Goal: Information Seeking & Learning: Learn about a topic

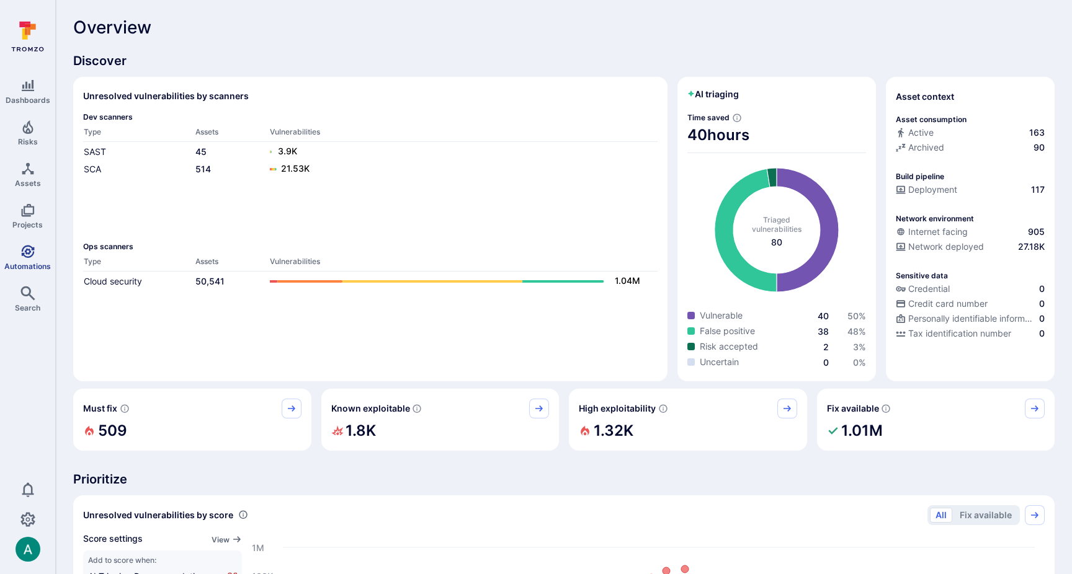
click at [26, 254] on icon "Automations" at bounding box center [27, 251] width 15 height 15
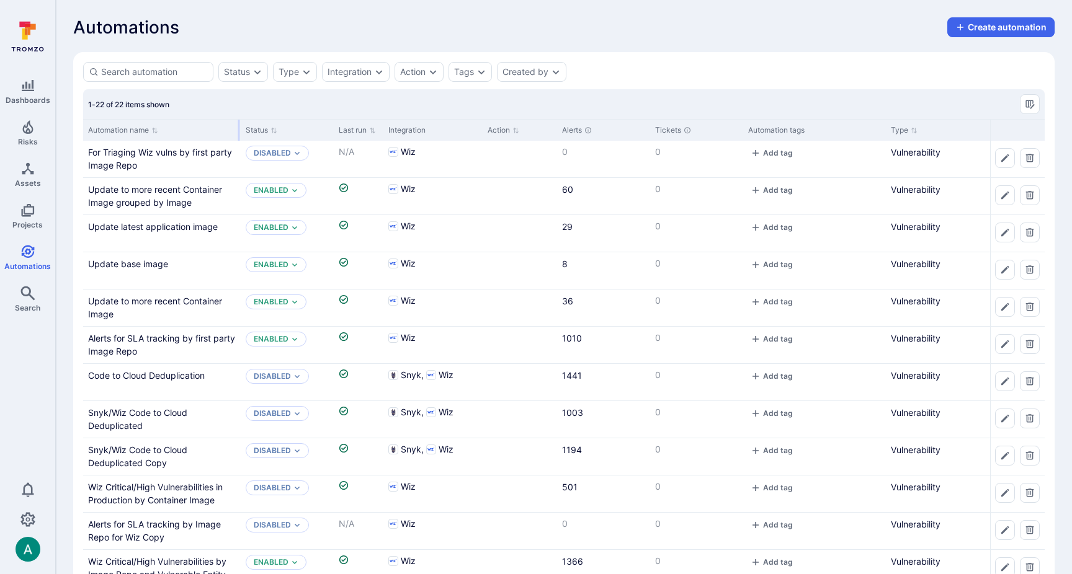
drag, startPoint x: 205, startPoint y: 128, endPoint x: 239, endPoint y: 128, distance: 33.5
click at [239, 128] on div at bounding box center [239, 130] width 2 height 21
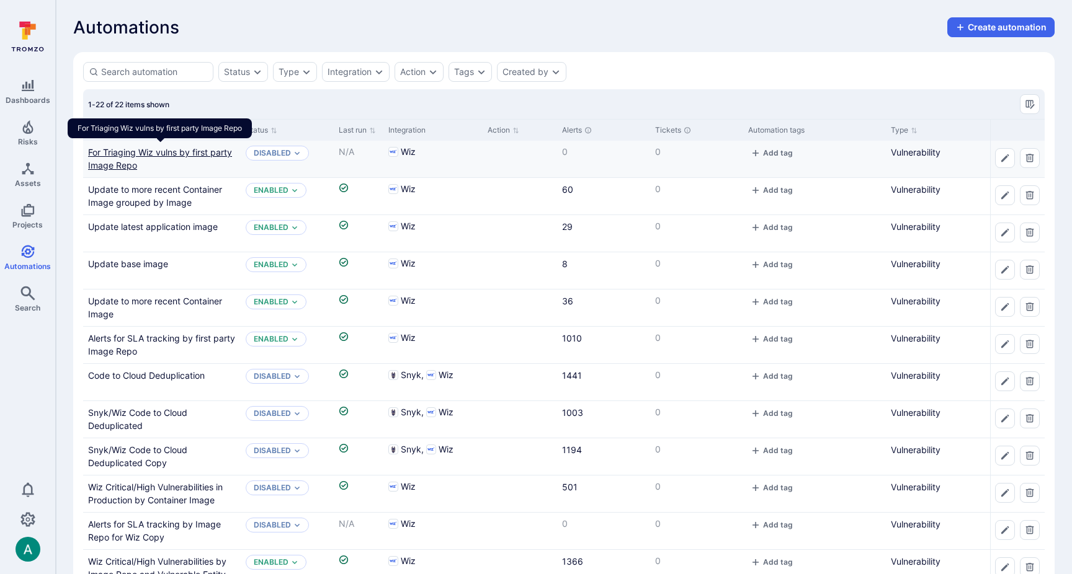
click at [189, 151] on link "For Triaging Wiz vulns by first party Image Repo" at bounding box center [160, 159] width 144 height 24
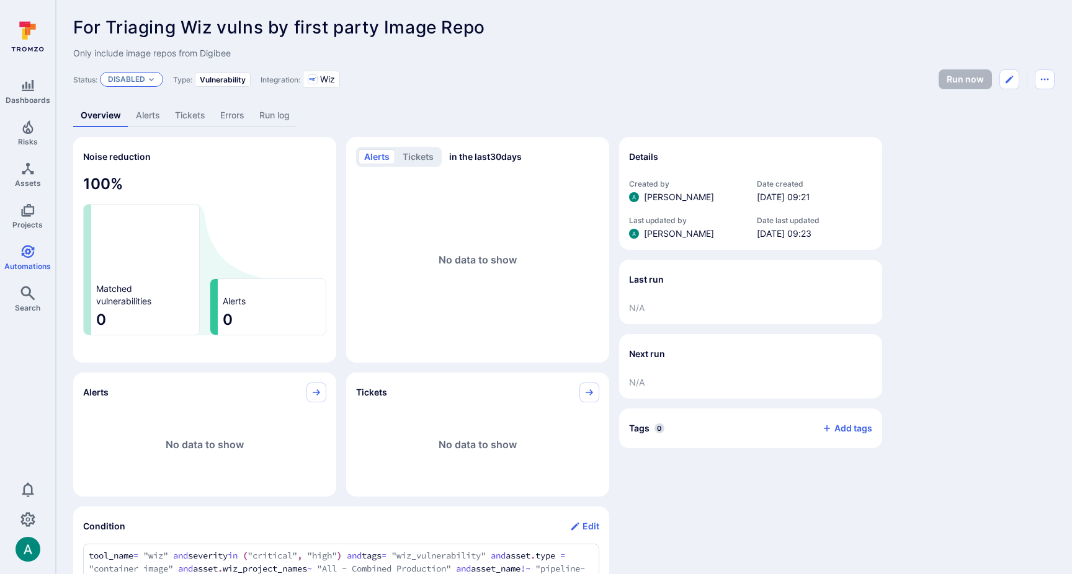
click at [113, 80] on p "Disabled" at bounding box center [126, 79] width 37 height 10
click at [133, 106] on span "Enabled" at bounding box center [129, 109] width 35 height 9
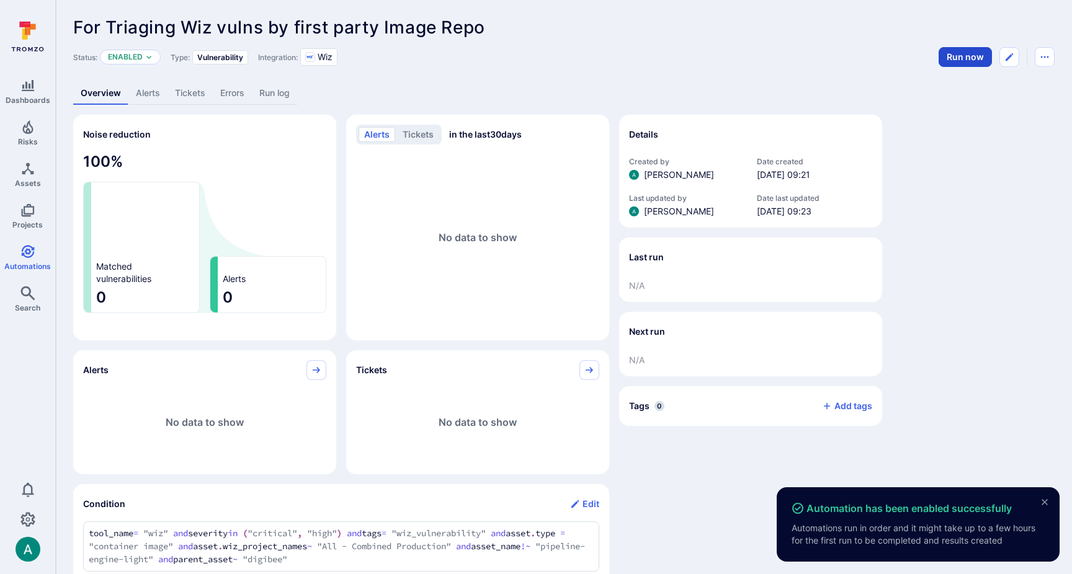
drag, startPoint x: 944, startPoint y: 79, endPoint x: 956, endPoint y: 55, distance: 26.9
click at [944, 79] on div "For Triaging Wiz vulns by first party Image Repo ... Show more Status: Enabled …" at bounding box center [564, 483] width 1016 height 967
click at [959, 48] on button "Run now" at bounding box center [964, 57] width 53 height 20
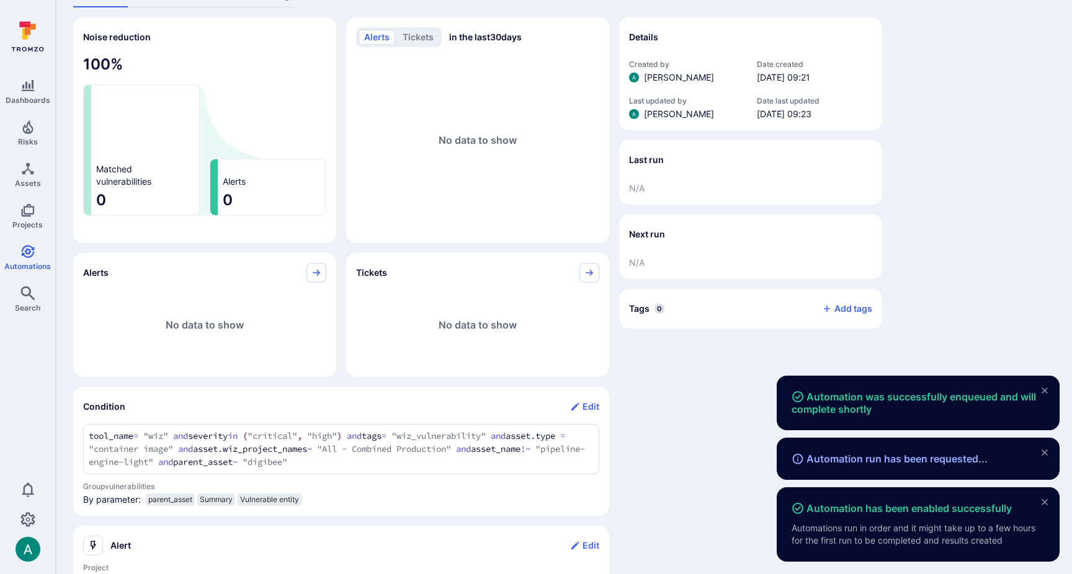
scroll to position [99, 0]
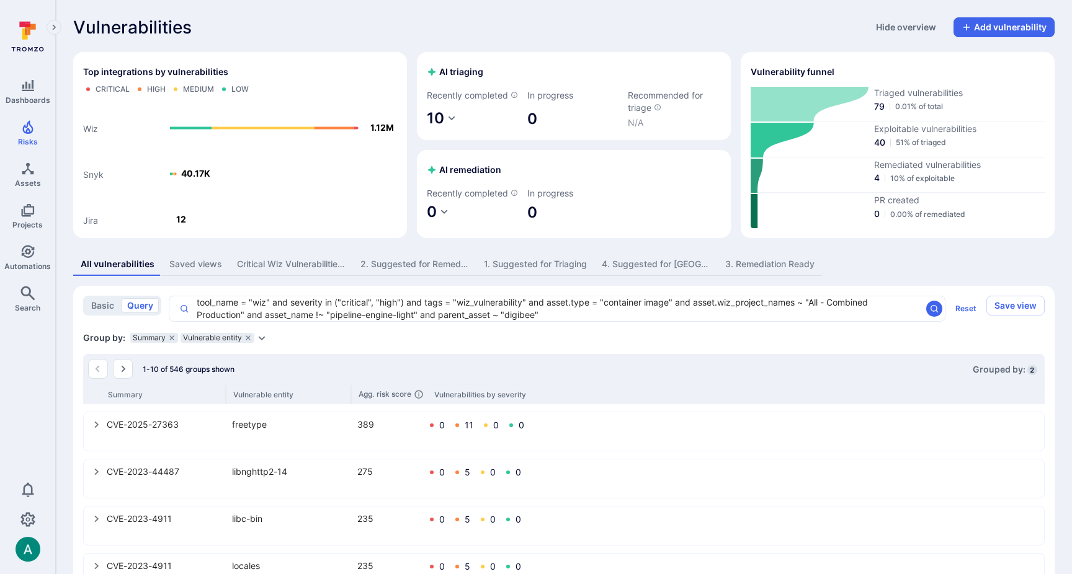
click at [262, 343] on icon "Expand dropdown" at bounding box center [262, 338] width 10 height 10
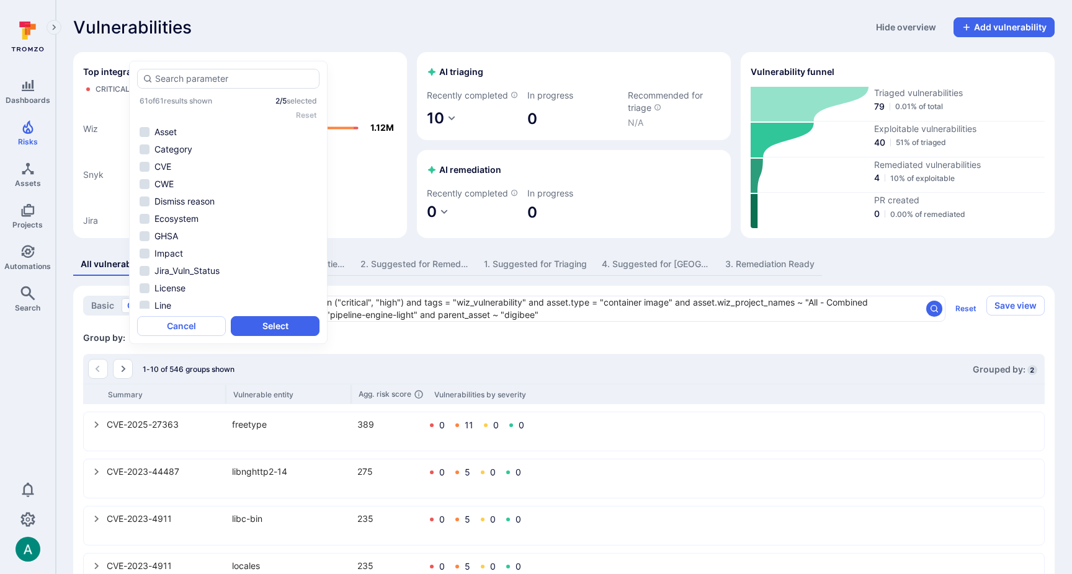
scroll to position [525, 0]
click at [177, 80] on input "autocomplete options" at bounding box center [234, 79] width 159 height 12
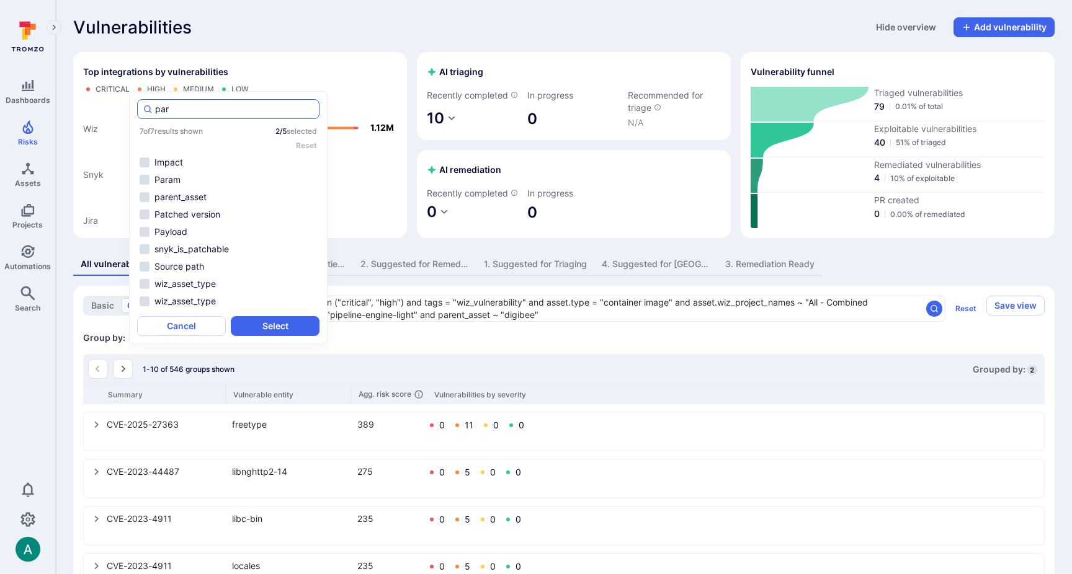
scroll to position [0, 0]
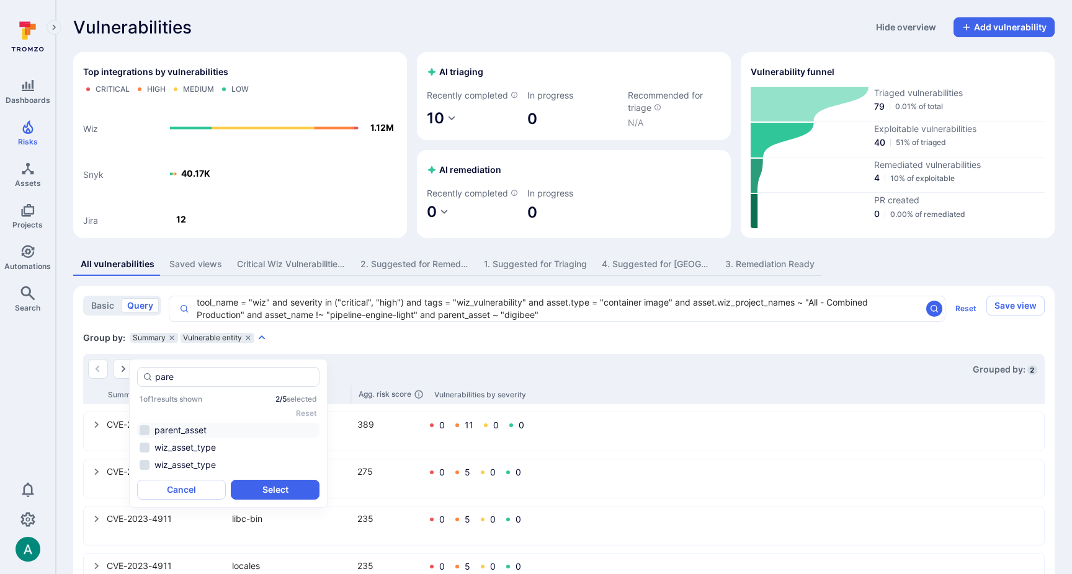
click at [144, 429] on li "parent_asset" at bounding box center [228, 430] width 182 height 15
type input "pare"
click at [262, 484] on button "Select" at bounding box center [275, 490] width 89 height 20
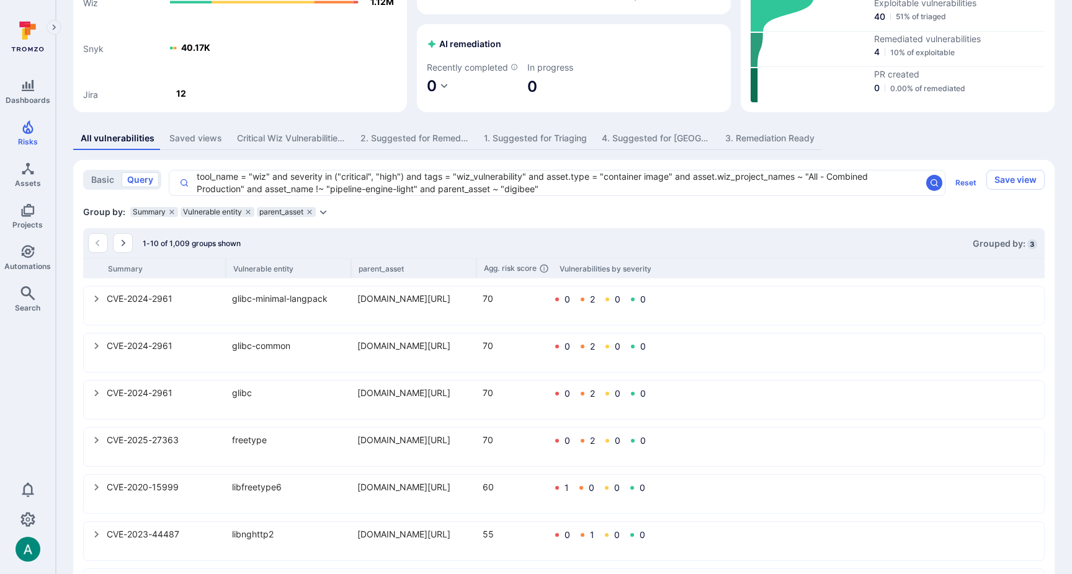
scroll to position [127, 0]
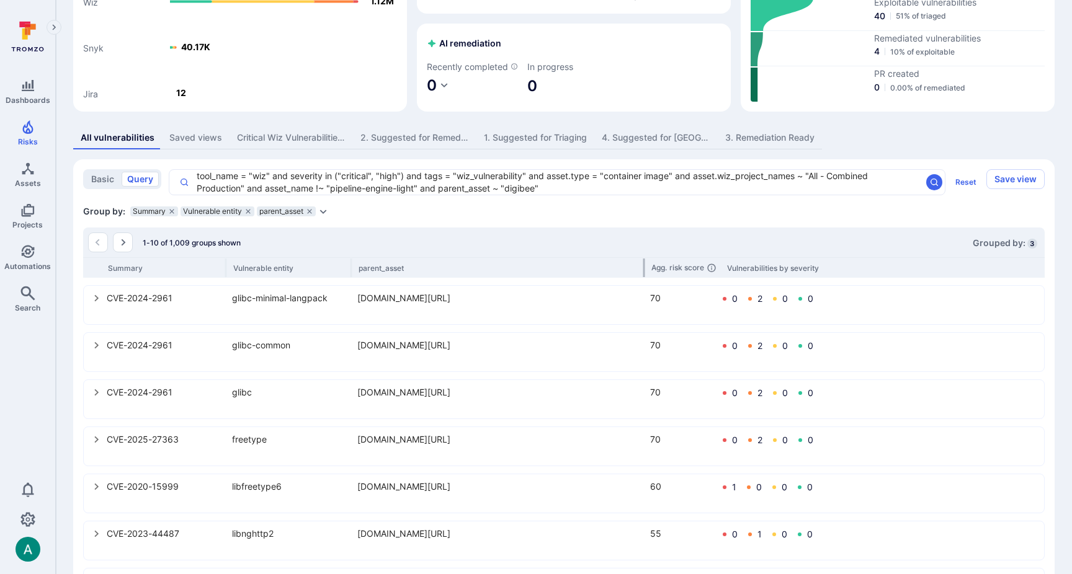
drag, startPoint x: 476, startPoint y: 280, endPoint x: 644, endPoint y: 275, distance: 167.5
click at [644, 275] on div at bounding box center [644, 268] width 2 height 19
click at [617, 252] on div "1-10 of 1,009 groups shown Grouped by: 3" at bounding box center [563, 243] width 961 height 30
click at [99, 303] on icon "select group" at bounding box center [97, 298] width 10 height 10
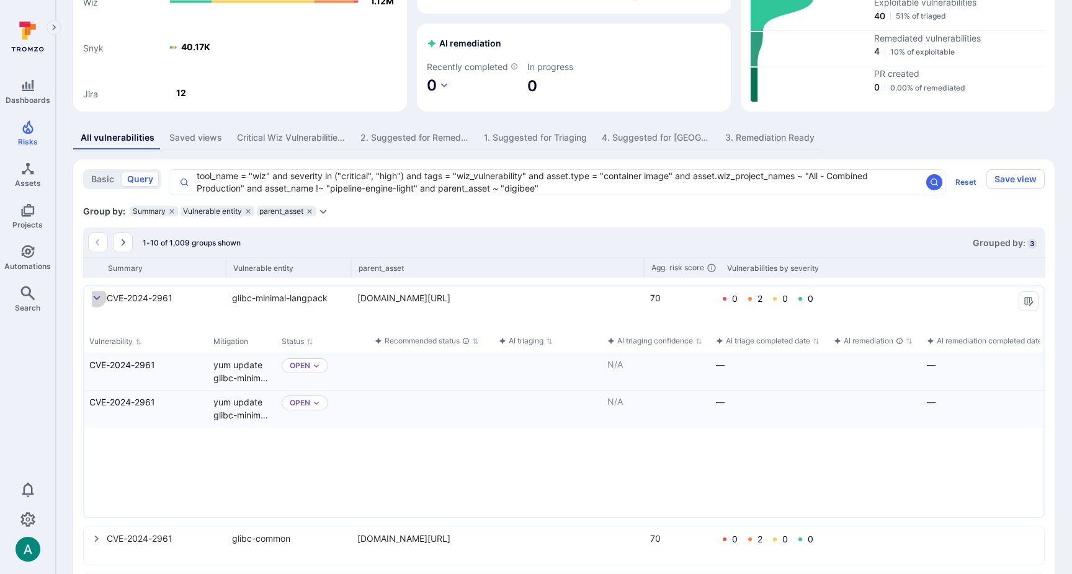
click at [97, 303] on icon "select group" at bounding box center [97, 298] width 10 height 10
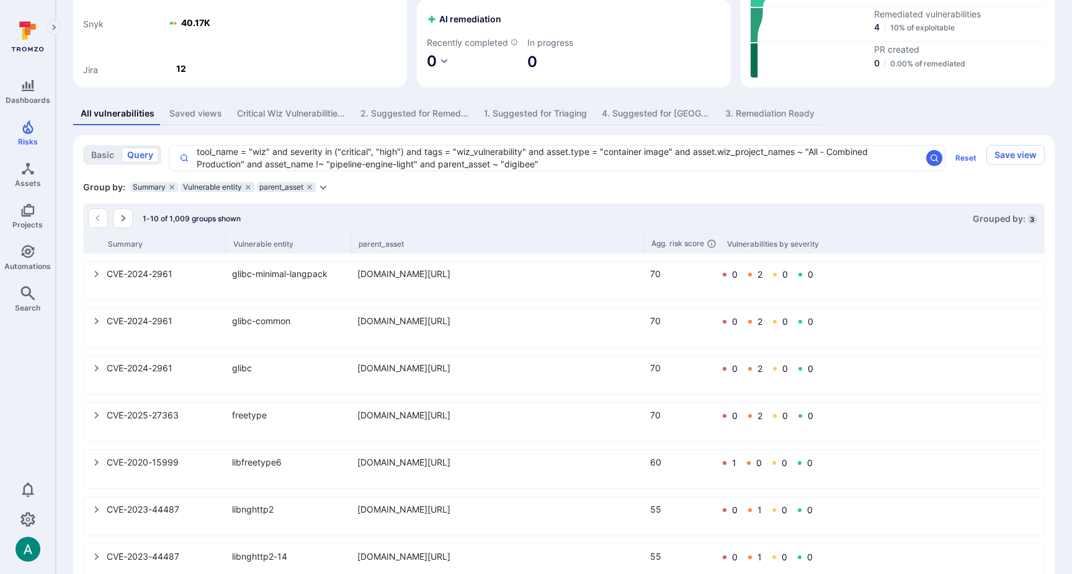
scroll to position [153, 0]
click at [120, 221] on icon "Go to the next page" at bounding box center [123, 216] width 10 height 10
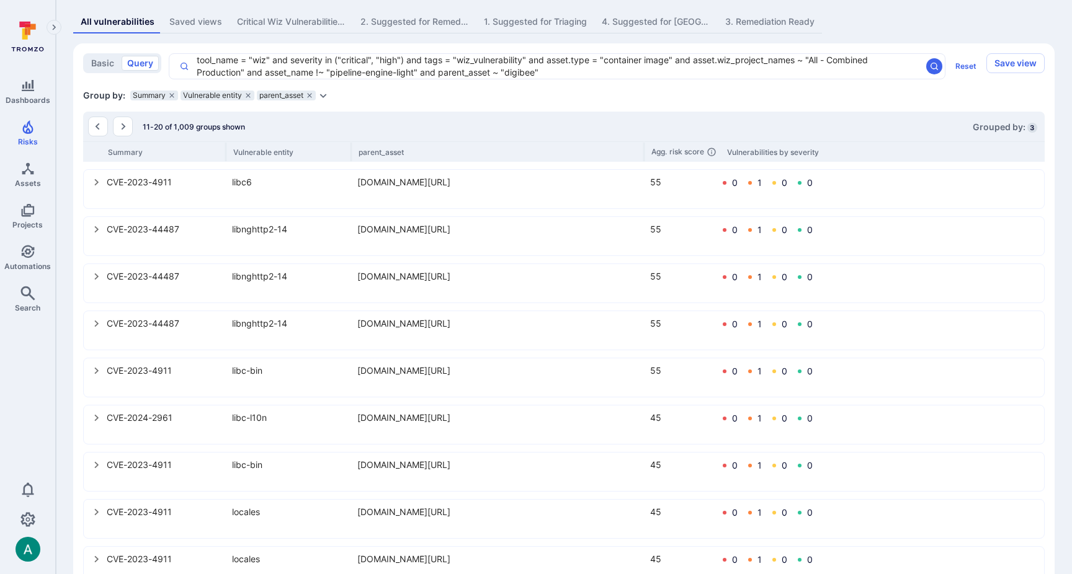
scroll to position [253, 0]
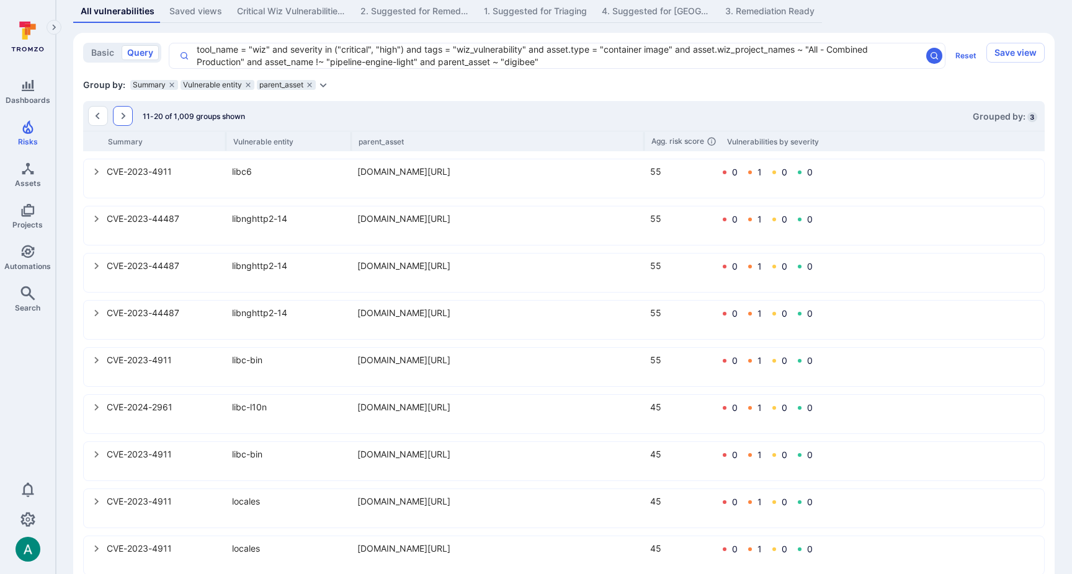
click at [121, 121] on icon "Go to the next page" at bounding box center [123, 116] width 10 height 10
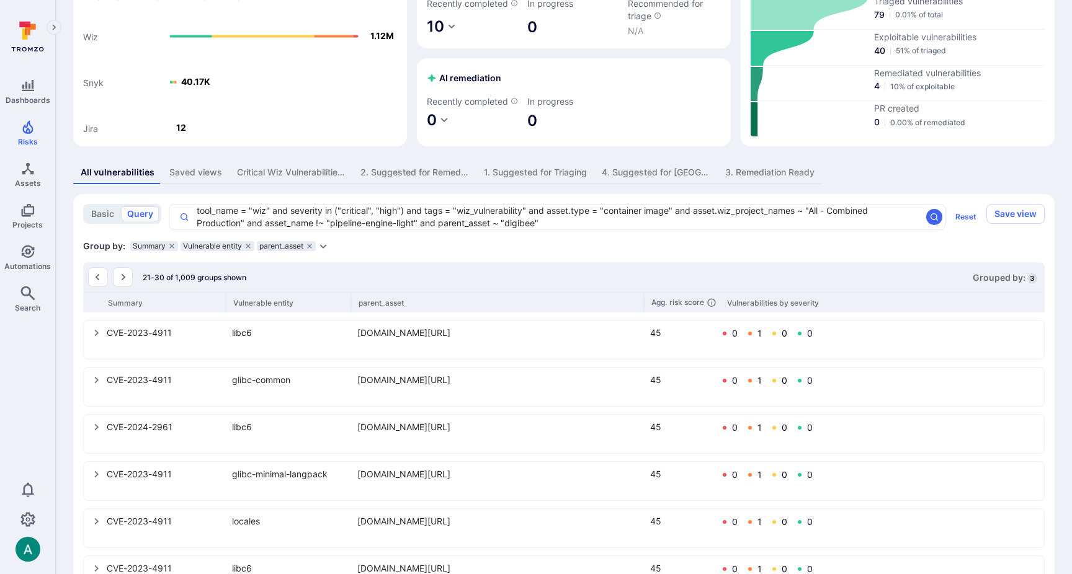
scroll to position [0, 0]
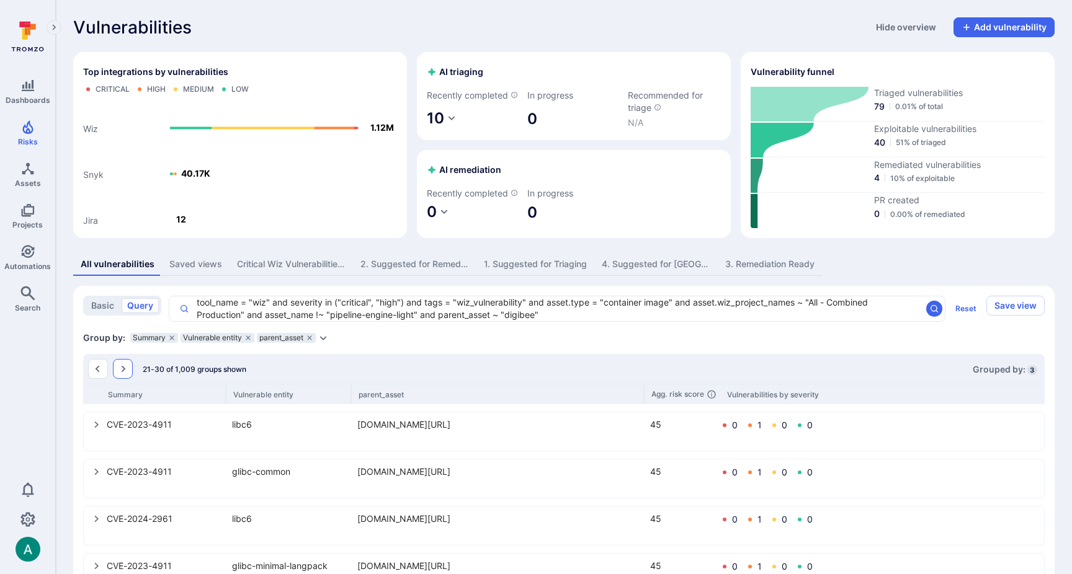
click at [124, 373] on icon "Go to the next page" at bounding box center [124, 369] width 4 height 7
click at [285, 320] on textarea "tool_name = "wiz" and severity in ("critical", "high") and tags = "wiz_vulnerab…" at bounding box center [555, 308] width 732 height 25
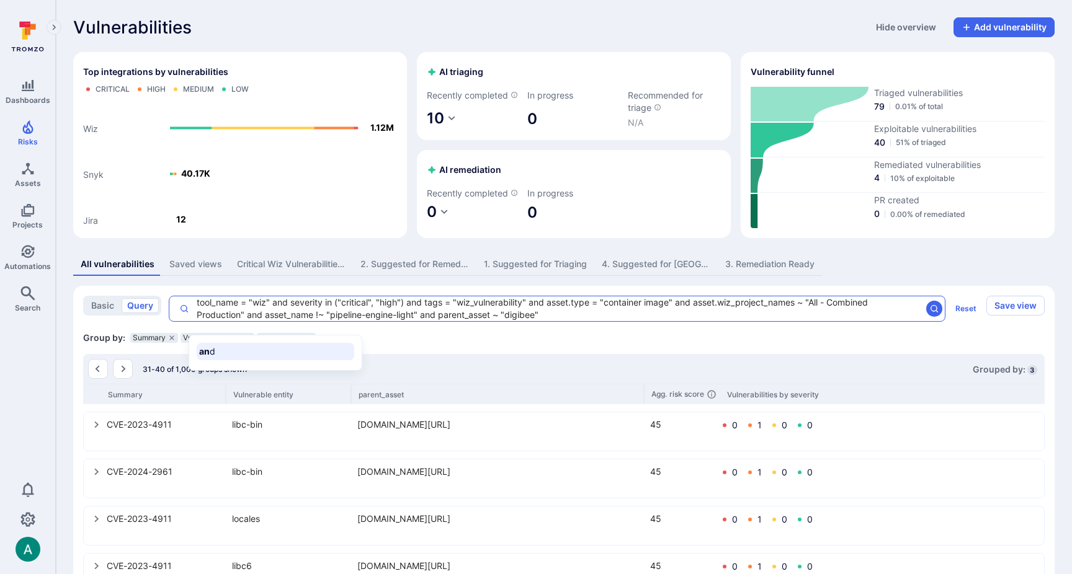
drag, startPoint x: 273, startPoint y: 317, endPoint x: 404, endPoint y: 314, distance: 130.9
click at [404, 314] on textarea "tool_name = "wiz" and severity in ("critical", "high") and tags = "wiz_vulnerab…" at bounding box center [555, 308] width 732 height 25
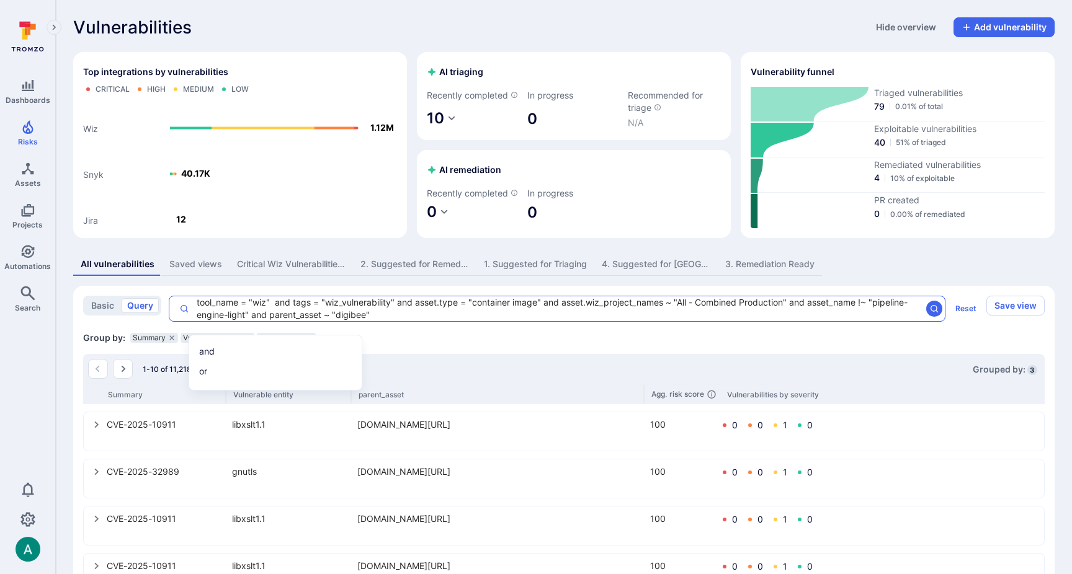
type textarea "tool_name = "wiz" and tags = "wiz_vulnerability" and asset.type = "container im…"
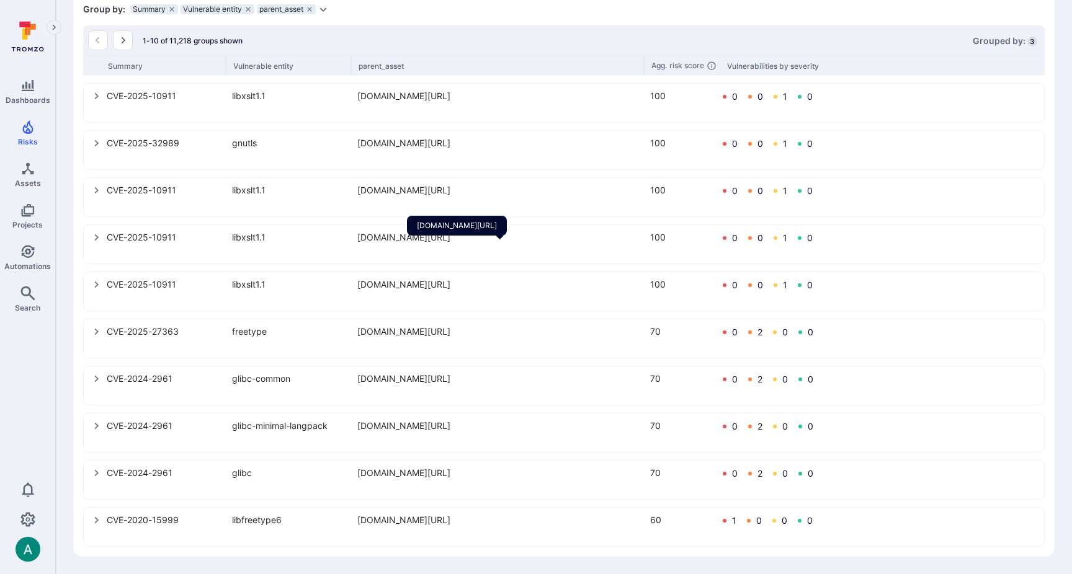
scroll to position [342, 0]
click at [97, 328] on icon "select group" at bounding box center [97, 332] width 10 height 10
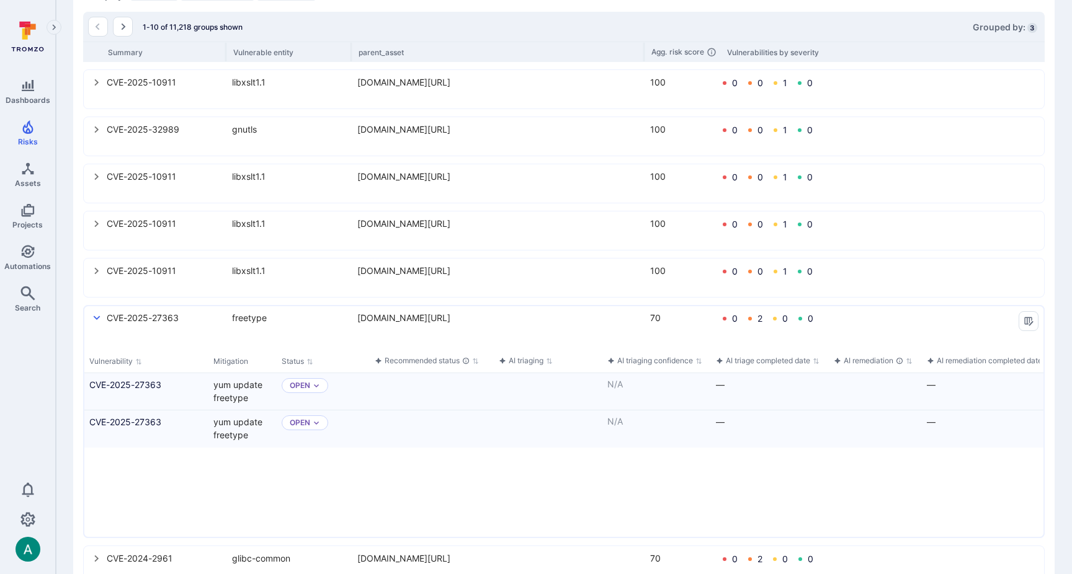
click at [97, 323] on icon "select group" at bounding box center [97, 318] width 10 height 10
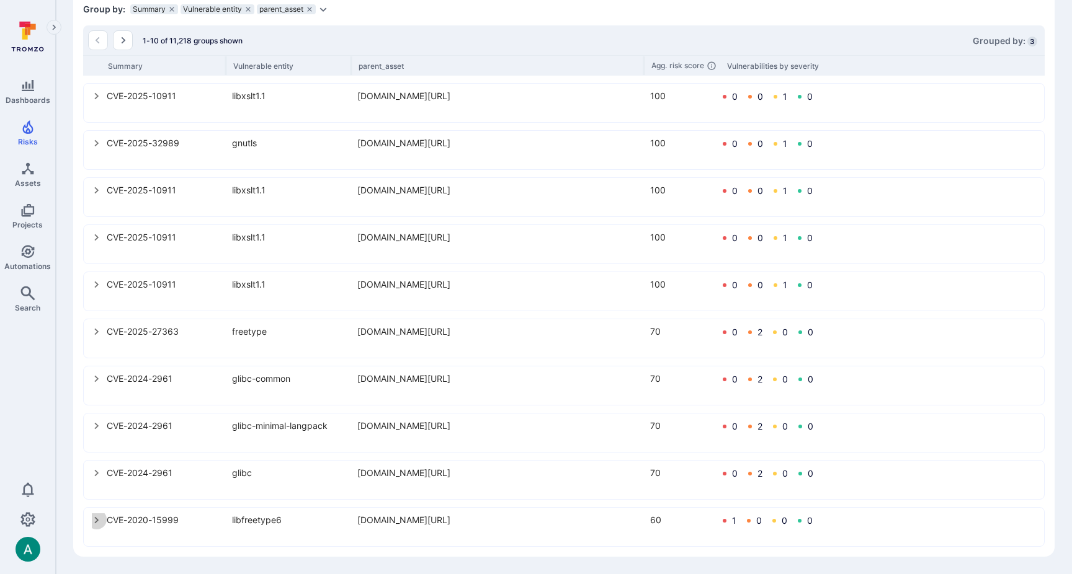
click at [94, 520] on icon "select group" at bounding box center [97, 520] width 10 height 10
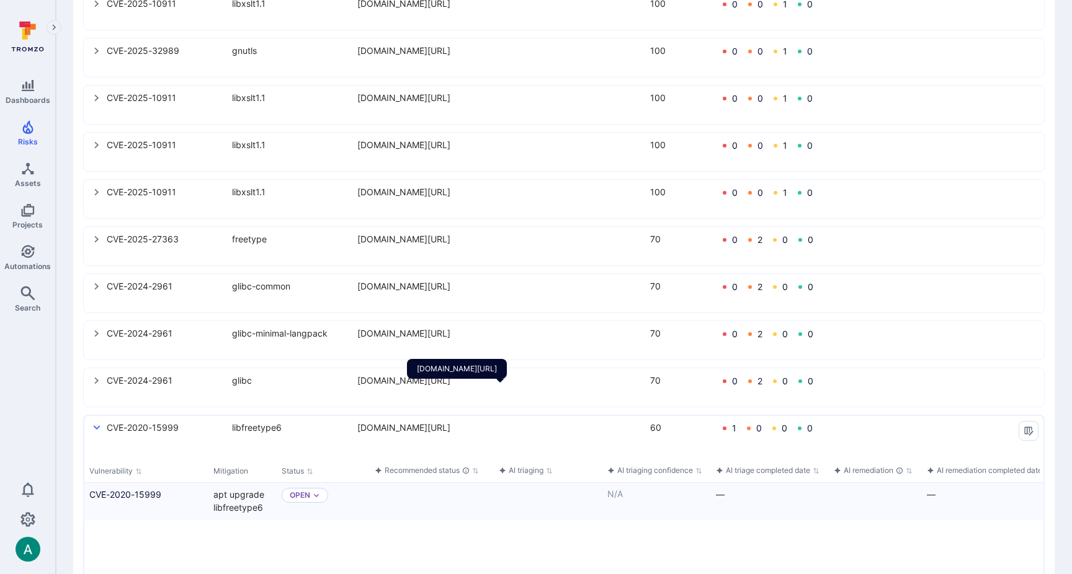
scroll to position [536, 0]
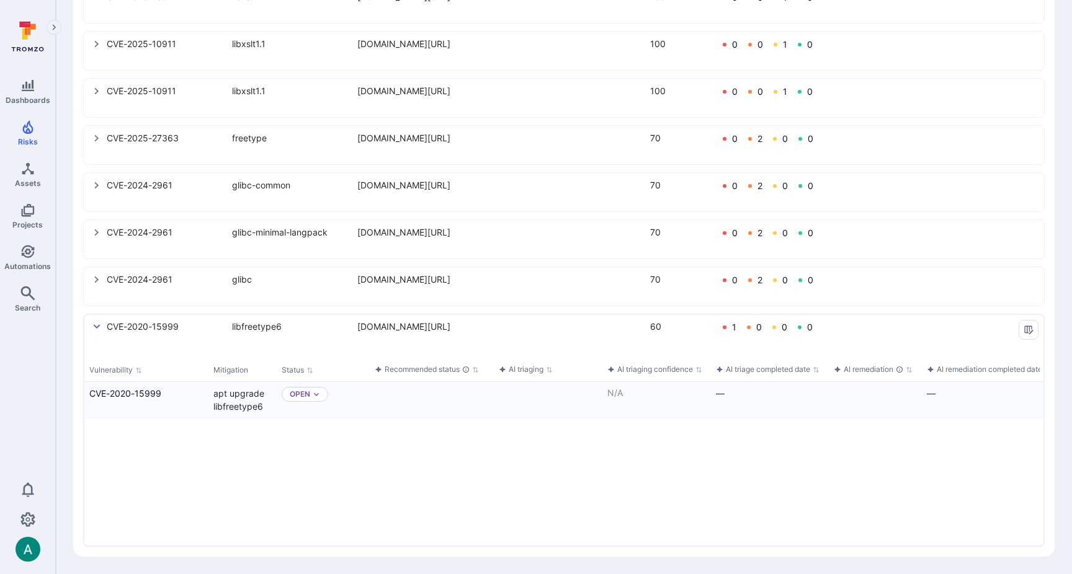
click at [91, 324] on div "CVE-2020-15999 libfreetype6 gcr.io/digibee-core/digibee/relationship 60 1 0 0 0" at bounding box center [563, 333] width 959 height 37
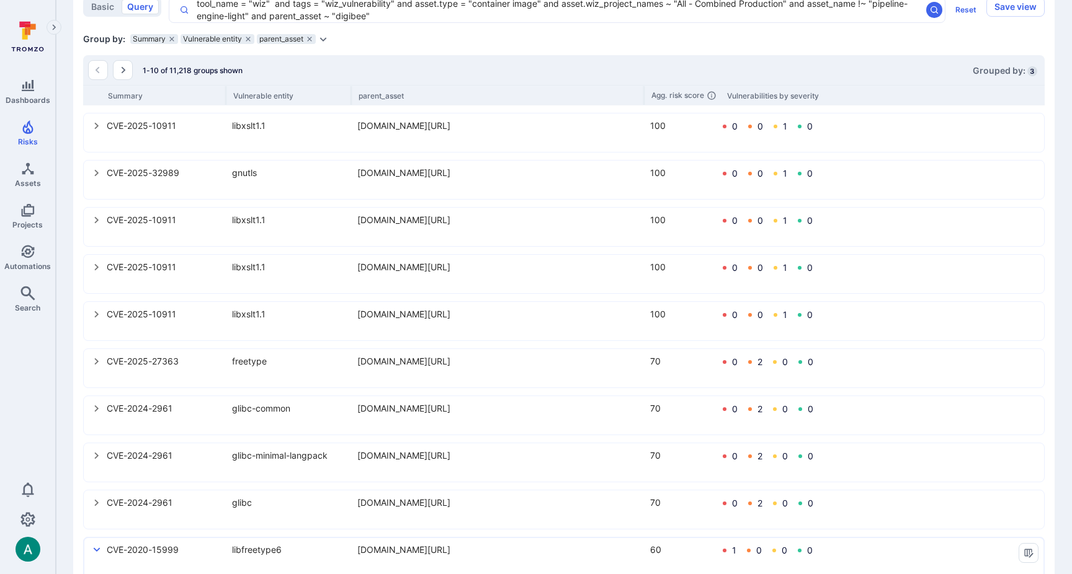
scroll to position [0, 0]
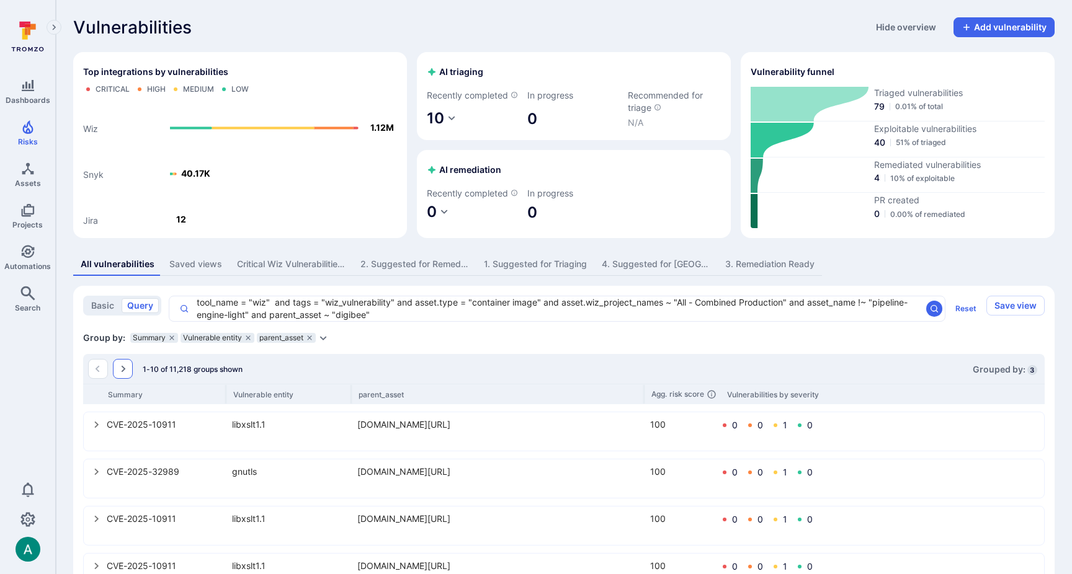
click at [125, 373] on icon "Go to the next page" at bounding box center [124, 369] width 4 height 7
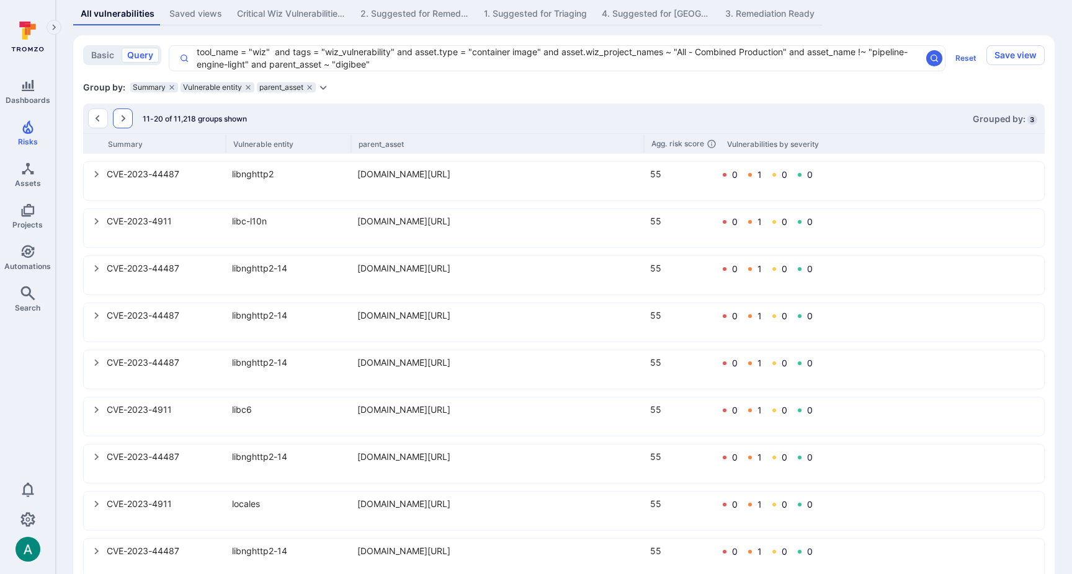
scroll to position [251, 0]
click at [118, 123] on icon "Go to the next page" at bounding box center [123, 118] width 10 height 10
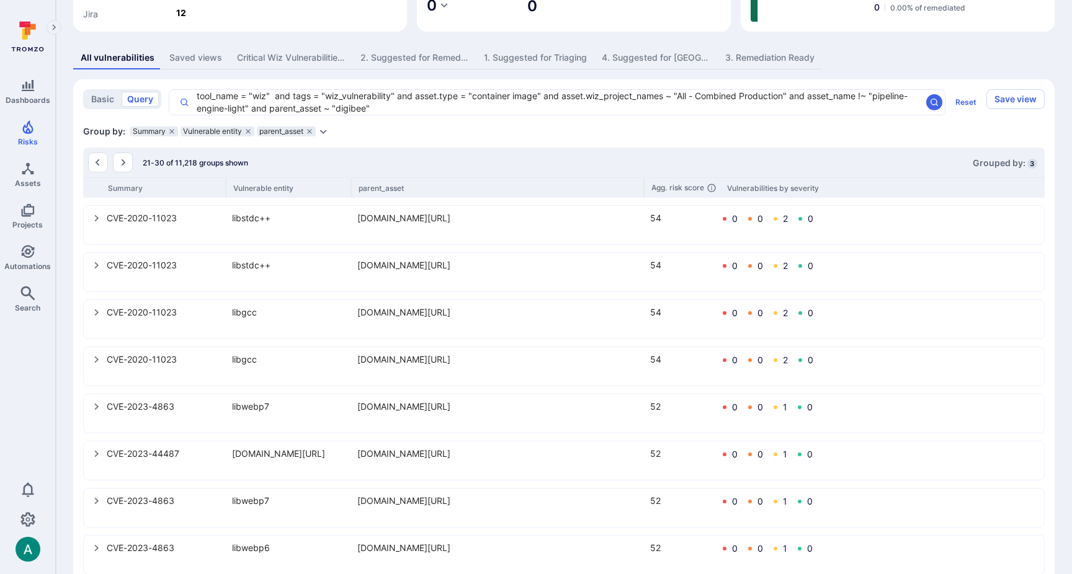
scroll to position [0, 0]
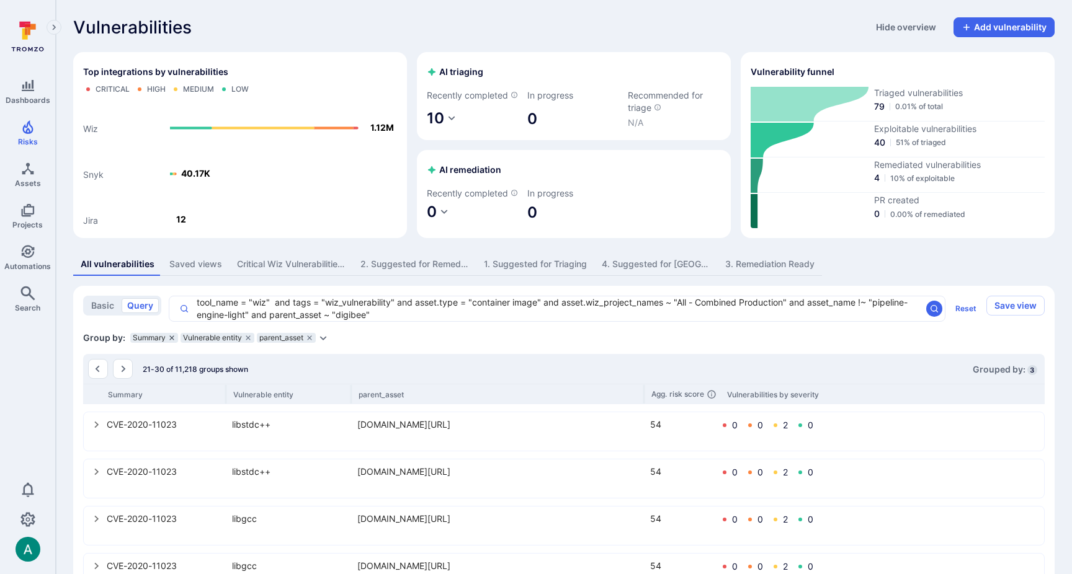
click at [173, 342] on icon "grouping parameters" at bounding box center [171, 337] width 7 height 7
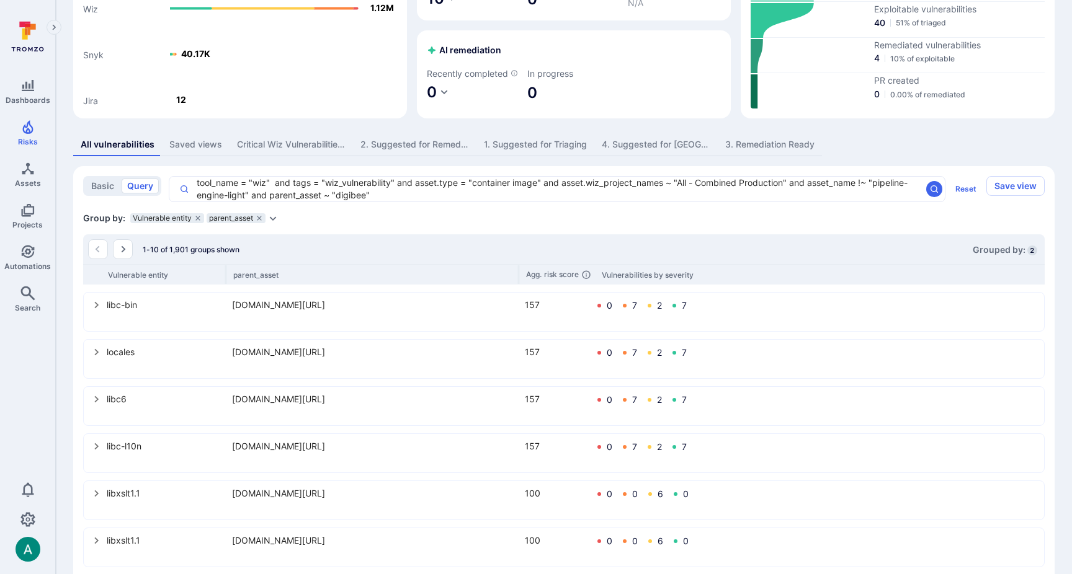
scroll to position [126, 0]
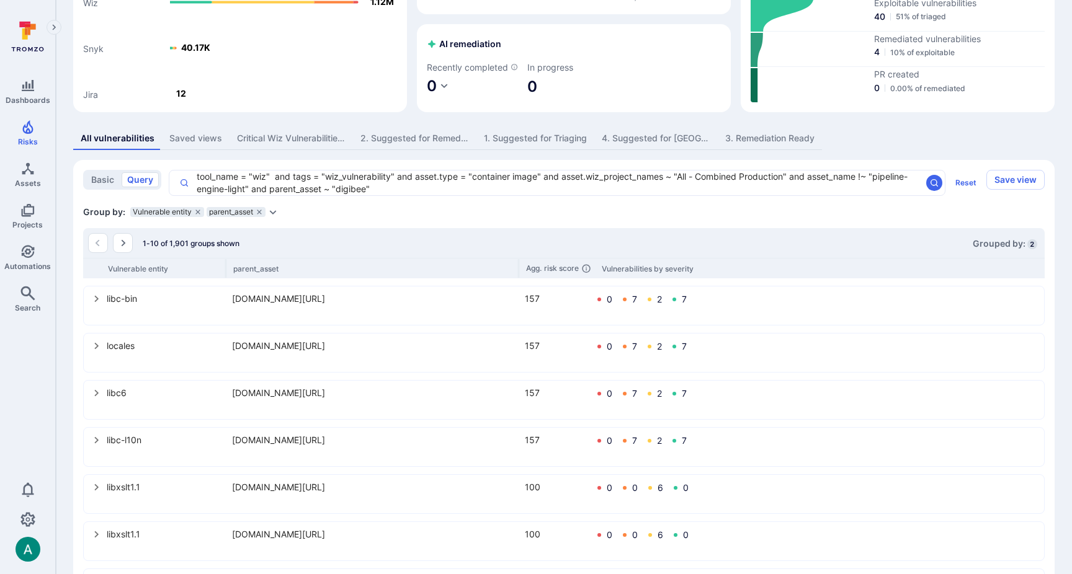
click at [97, 303] on icon "select group" at bounding box center [96, 299] width 4 height 7
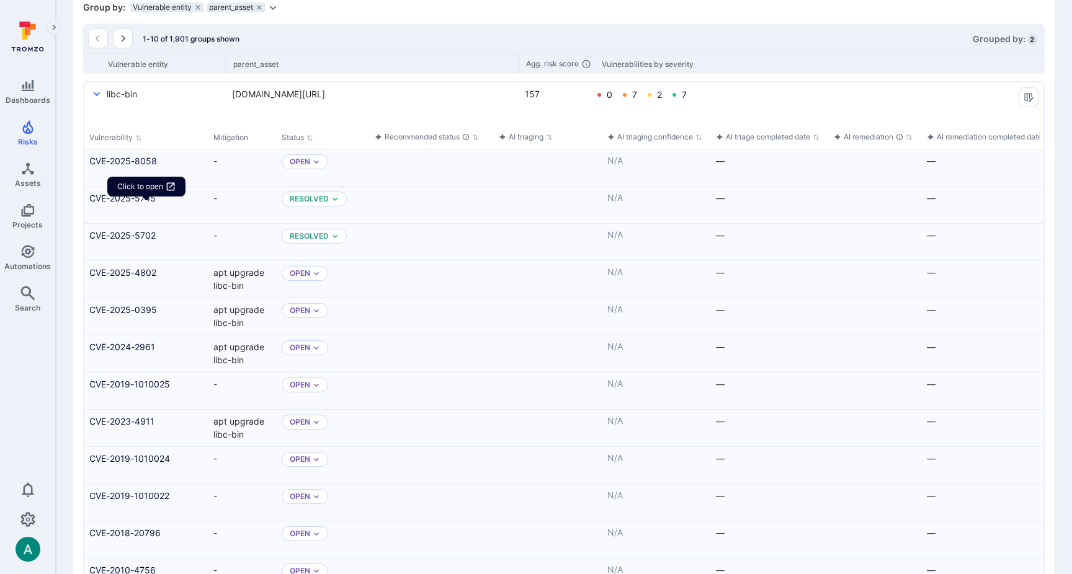
scroll to position [334, 0]
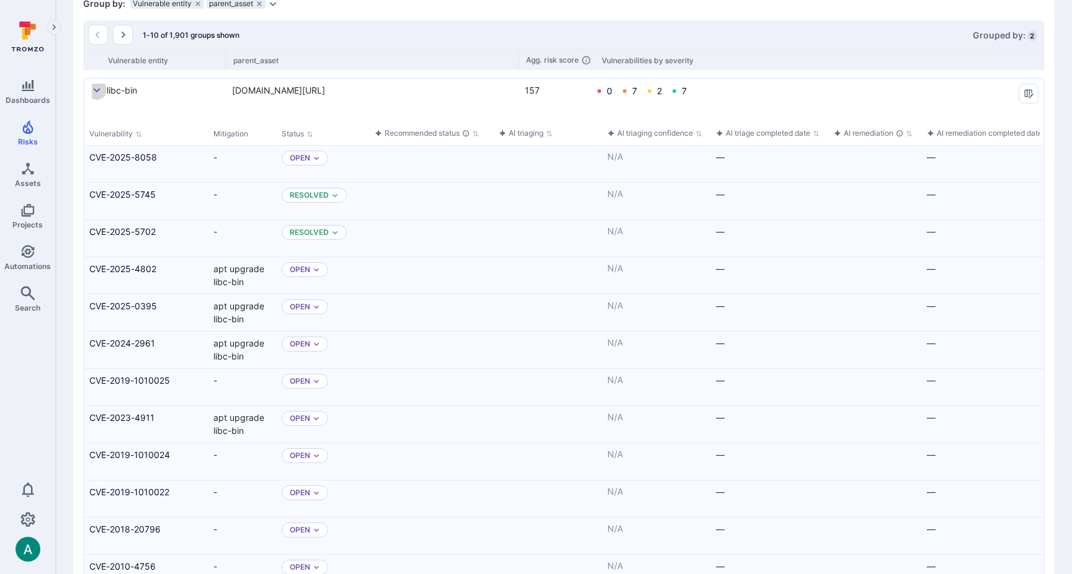
click at [99, 95] on icon "select group" at bounding box center [97, 91] width 10 height 10
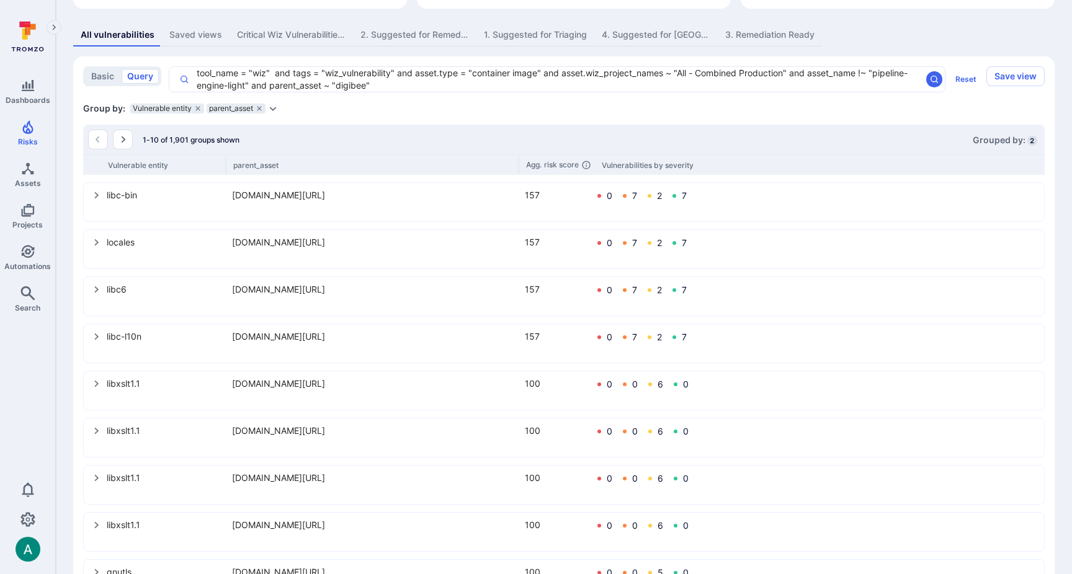
scroll to position [223, 0]
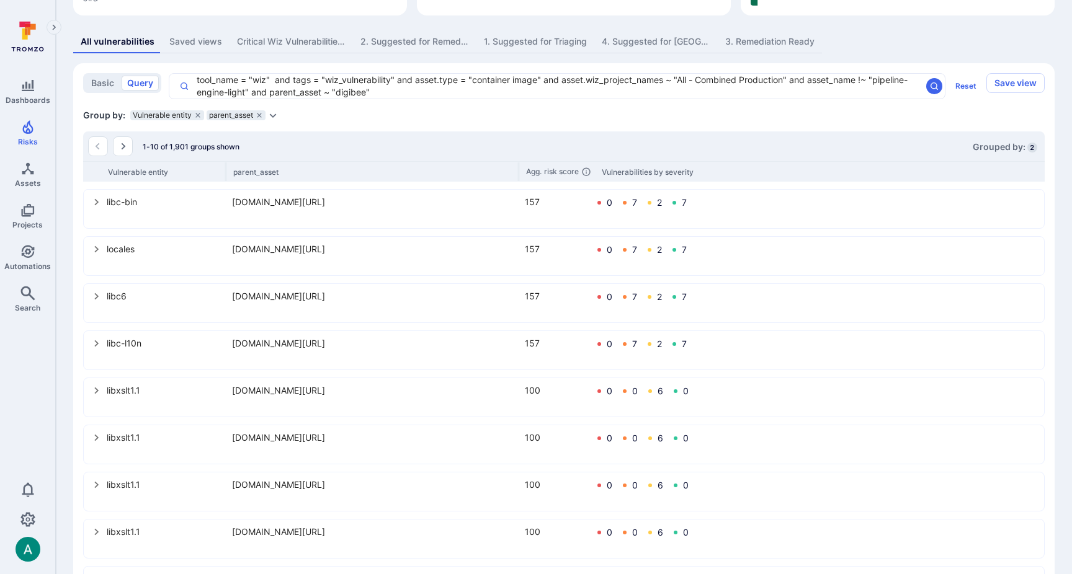
click at [395, 122] on div "Group by: Vulnerable entity parent_asset Select parameter" at bounding box center [563, 115] width 961 height 12
click at [97, 207] on icon "select group" at bounding box center [97, 202] width 10 height 10
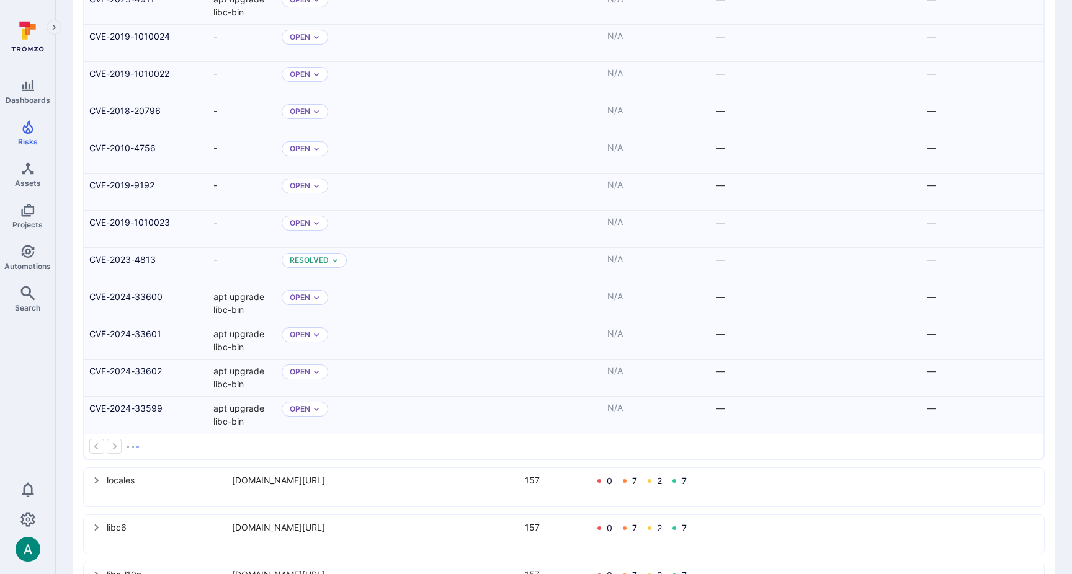
scroll to position [1104, 0]
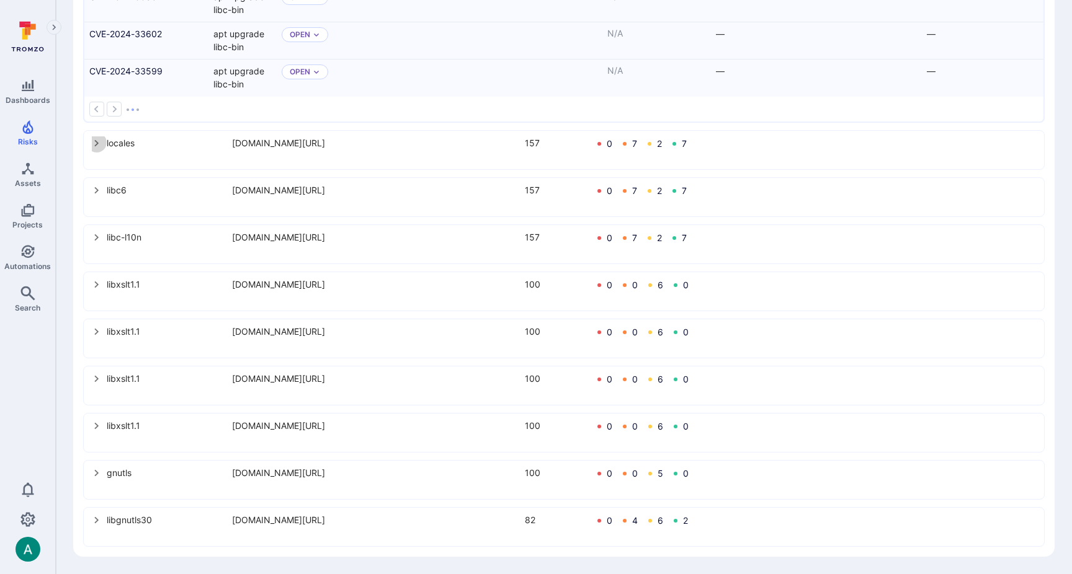
click at [95, 146] on icon "select group" at bounding box center [96, 143] width 4 height 7
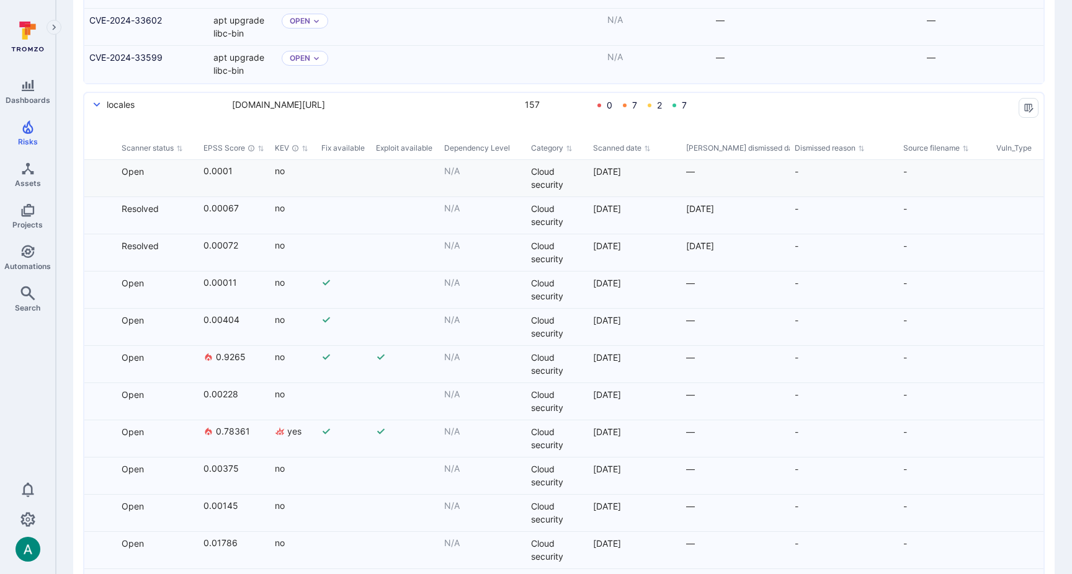
scroll to position [0, 2027]
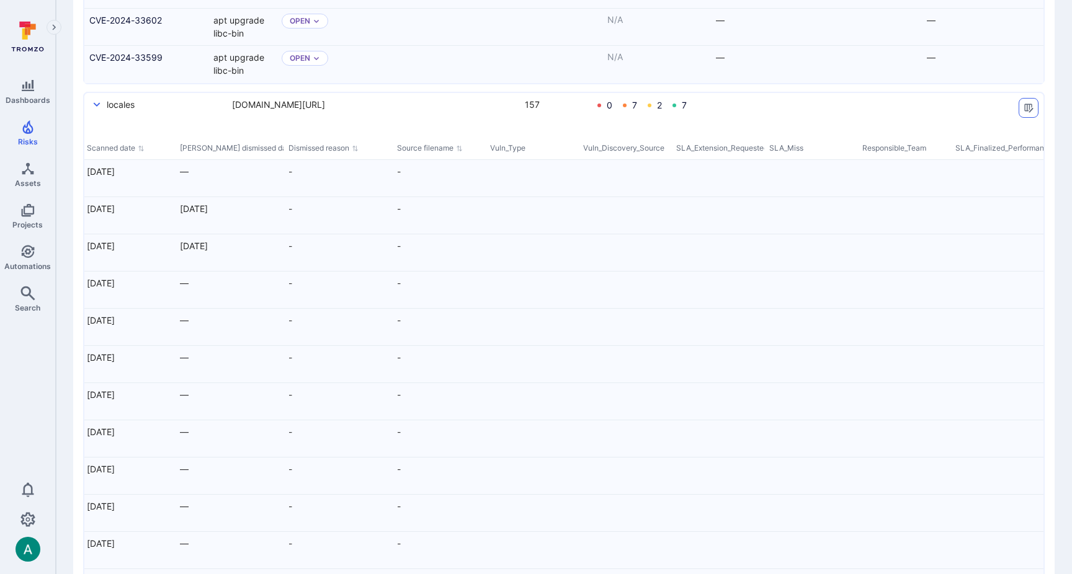
click at [1026, 112] on icon "Manage columns" at bounding box center [1028, 108] width 9 height 9
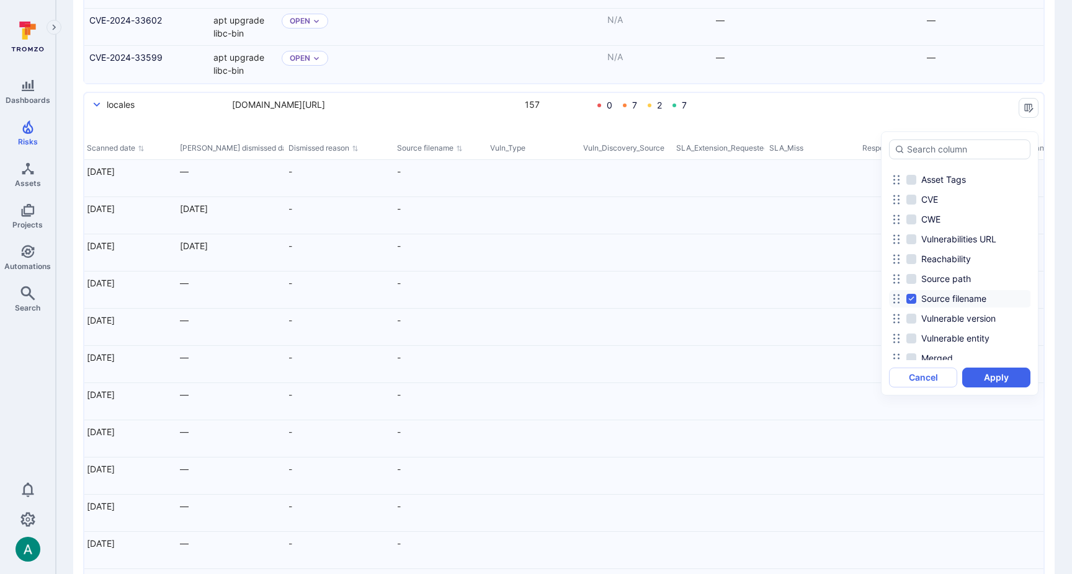
scroll to position [695, 0]
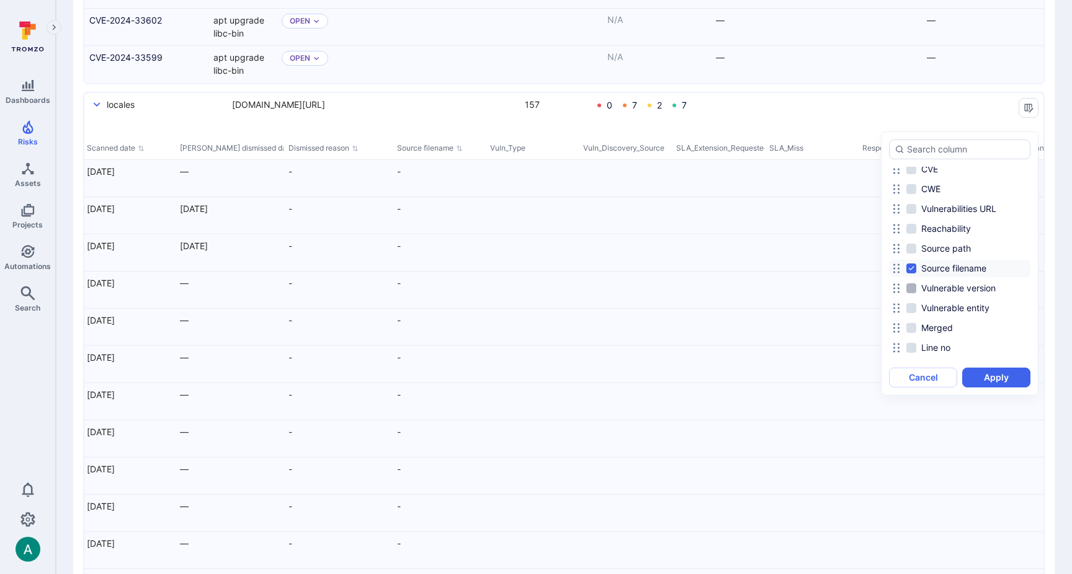
click at [980, 292] on span "Vulnerable version" at bounding box center [958, 288] width 74 height 12
click at [916, 292] on input "Vulnerable version" at bounding box center [911, 288] width 10 height 10
checkbox input "true"
click at [991, 373] on button "Apply" at bounding box center [996, 378] width 68 height 20
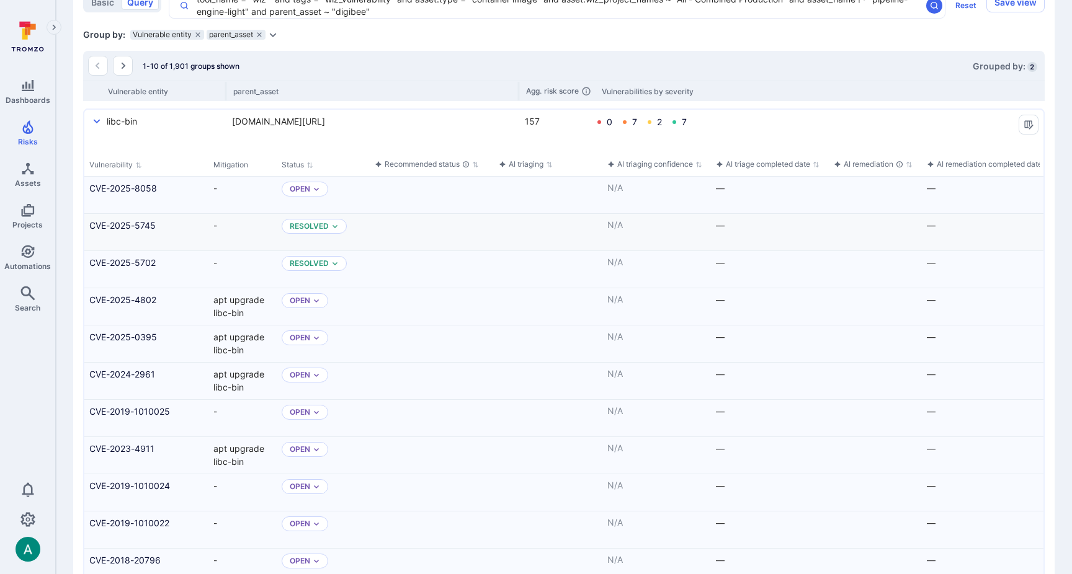
scroll to position [294, 0]
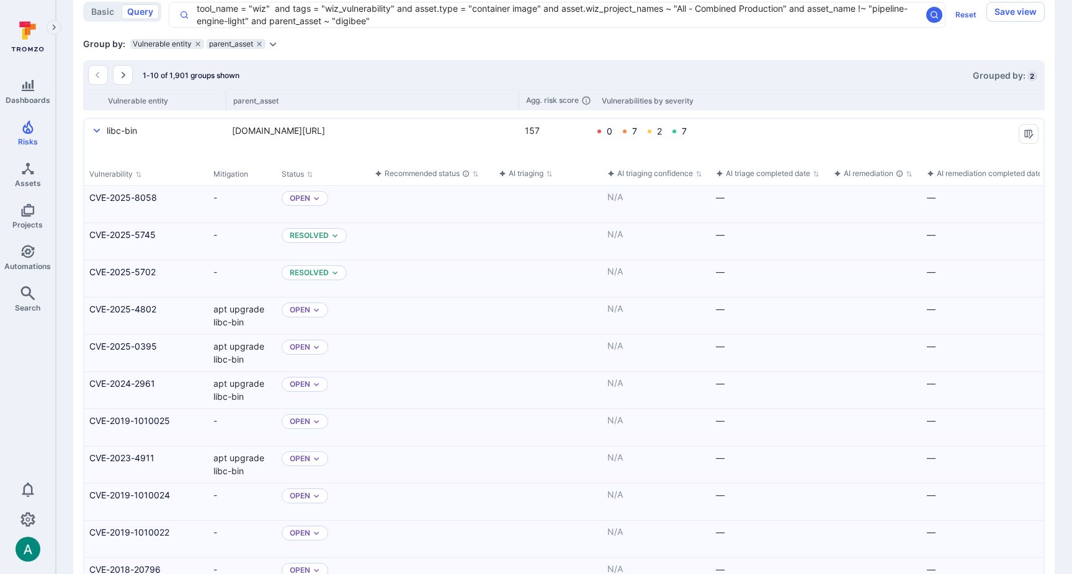
click at [276, 49] on icon "Expand dropdown" at bounding box center [273, 44] width 10 height 10
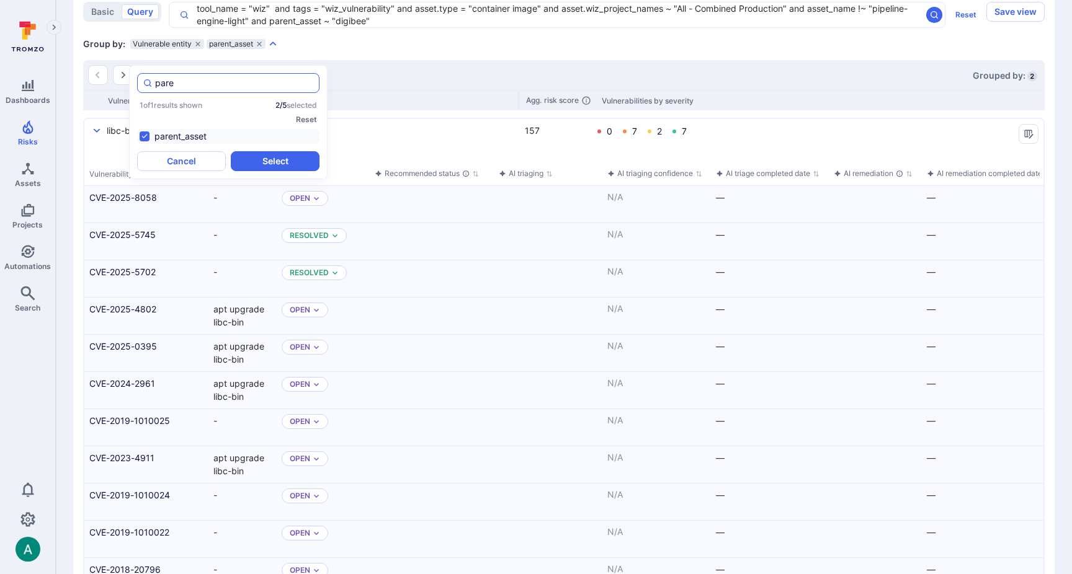
click at [165, 89] on input "pare" at bounding box center [234, 83] width 159 height 12
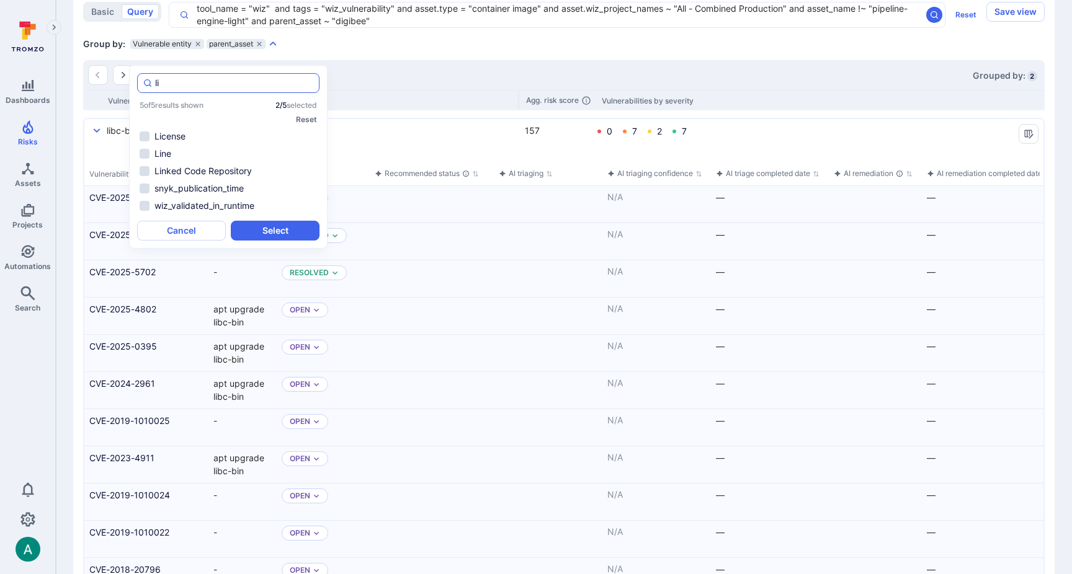
scroll to position [0, 0]
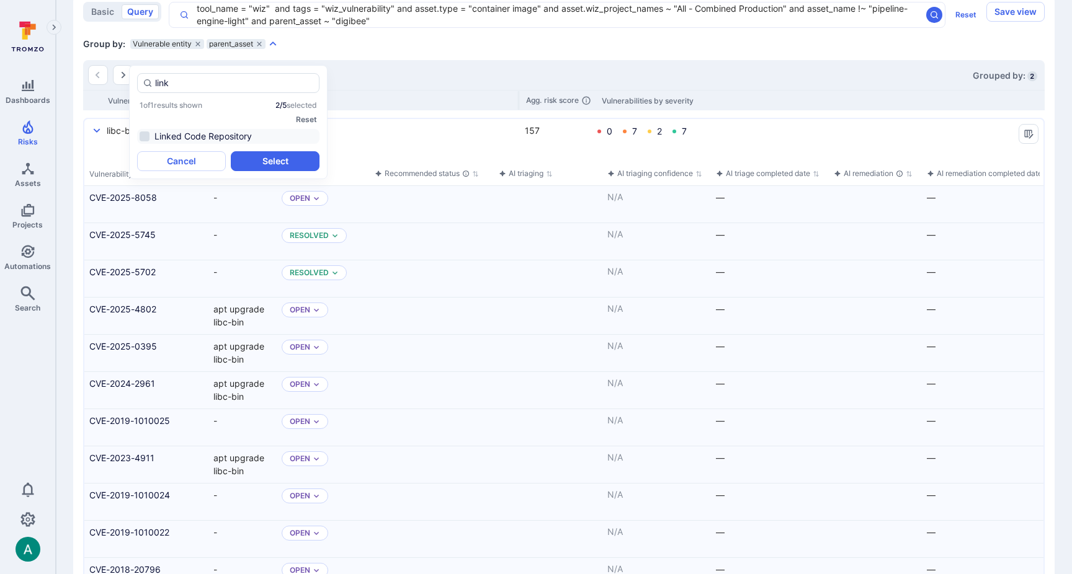
click at [214, 135] on li "Linked Code Repository" at bounding box center [228, 136] width 182 height 15
type input "link"
click at [286, 159] on button "Select" at bounding box center [275, 161] width 89 height 20
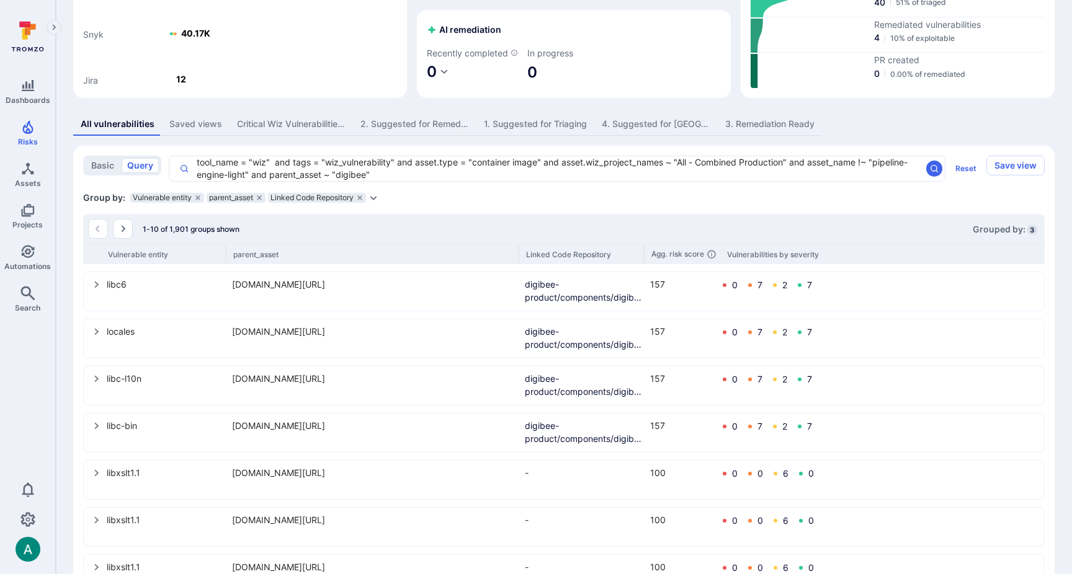
scroll to position [153, 0]
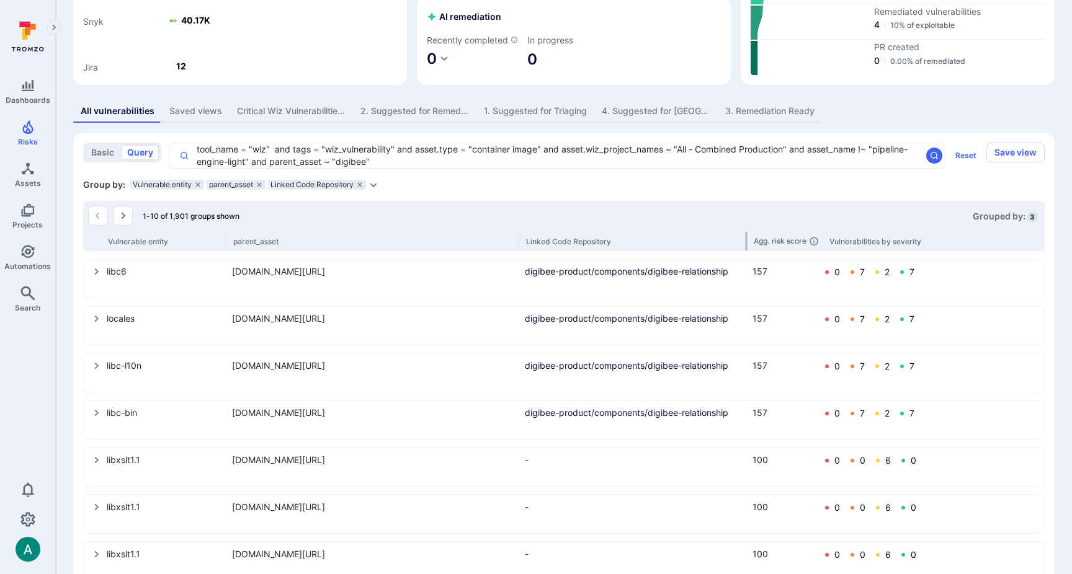
drag, startPoint x: 644, startPoint y: 257, endPoint x: 746, endPoint y: 254, distance: 102.3
click at [746, 251] on div at bounding box center [746, 241] width 2 height 19
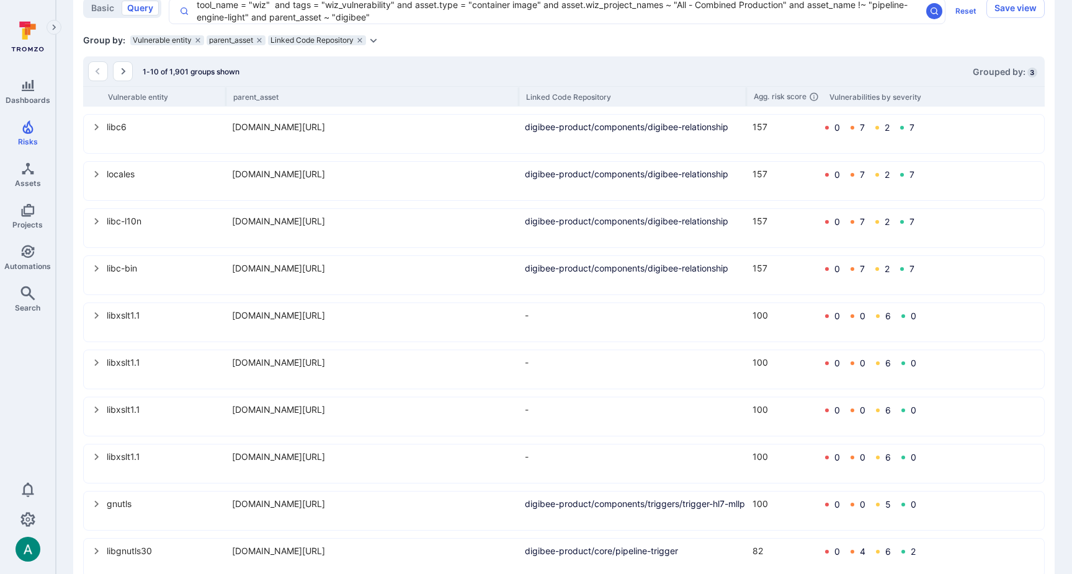
scroll to position [268, 0]
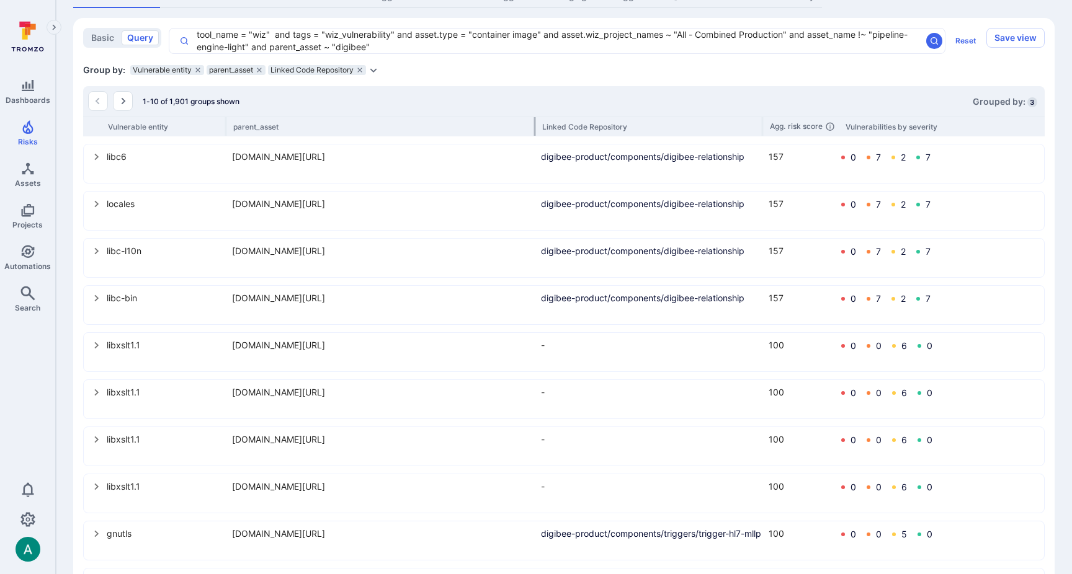
drag, startPoint x: 519, startPoint y: 139, endPoint x: 535, endPoint y: 140, distance: 16.2
click at [535, 136] on div at bounding box center [535, 126] width 2 height 19
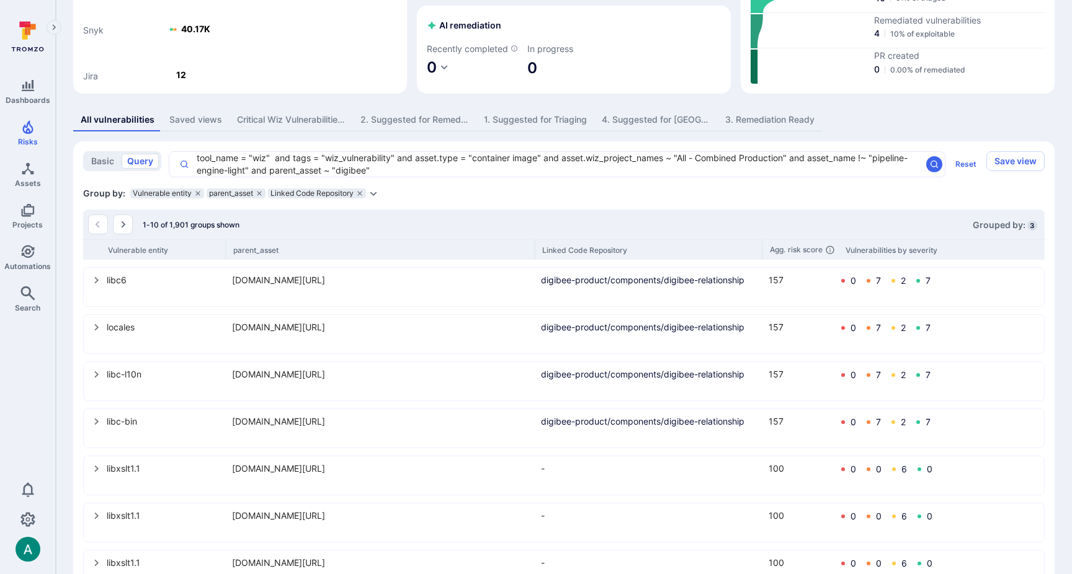
scroll to position [141, 0]
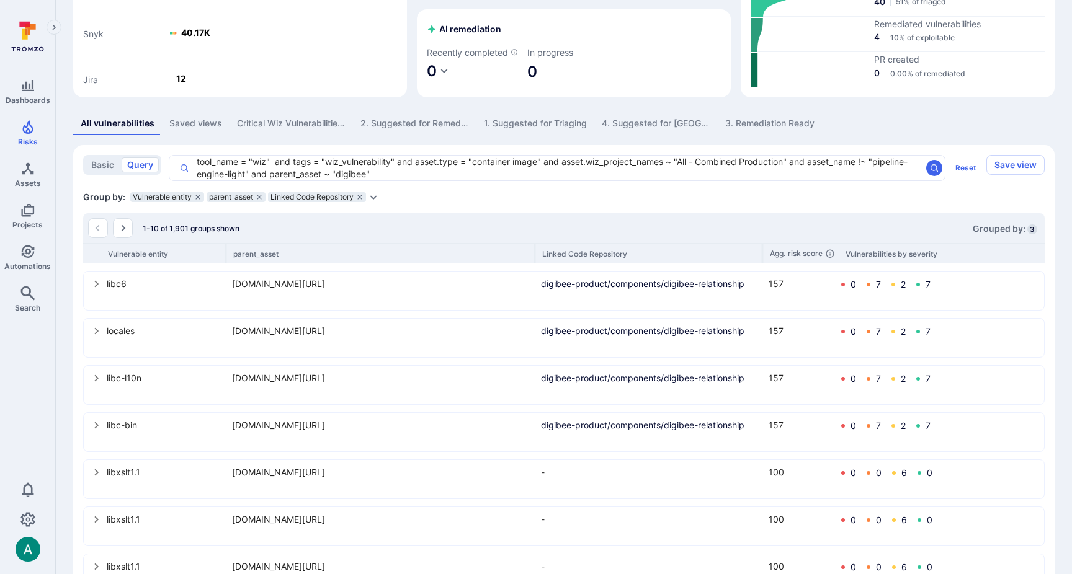
click at [94, 289] on icon "select group" at bounding box center [97, 284] width 10 height 10
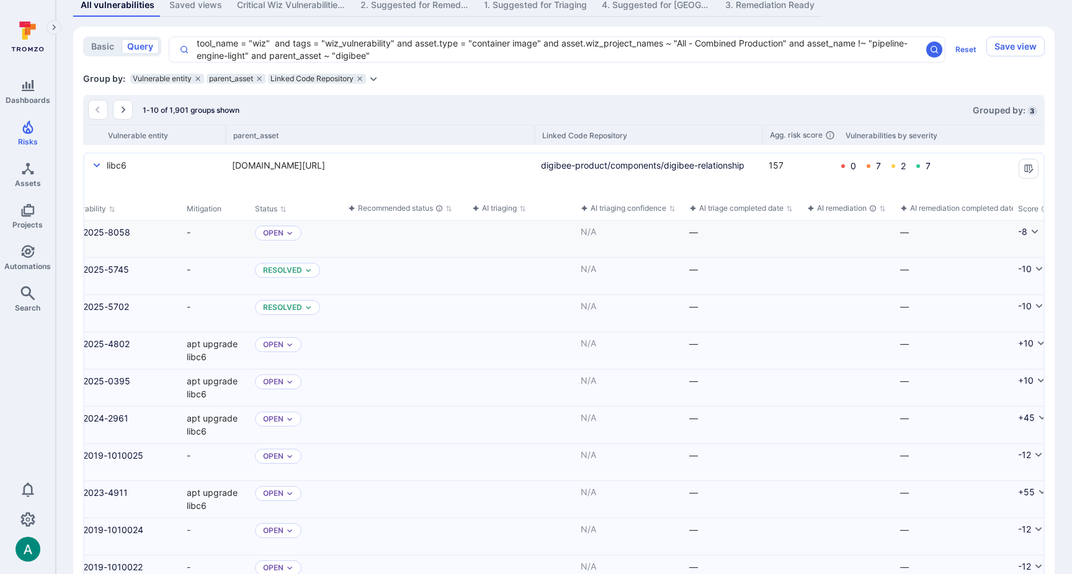
scroll to position [0, 0]
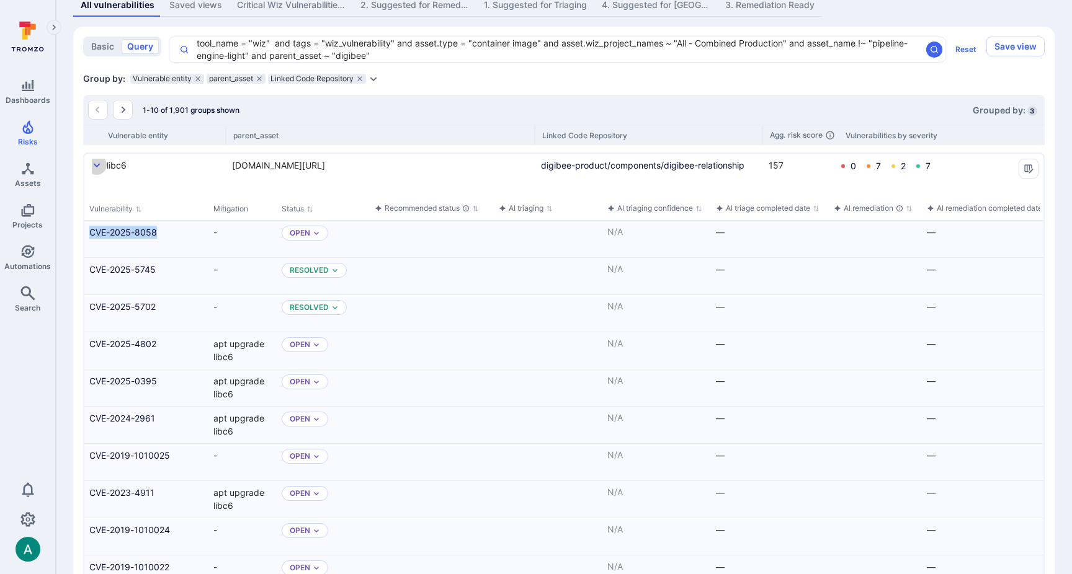
click at [94, 171] on icon "select group" at bounding box center [97, 166] width 10 height 10
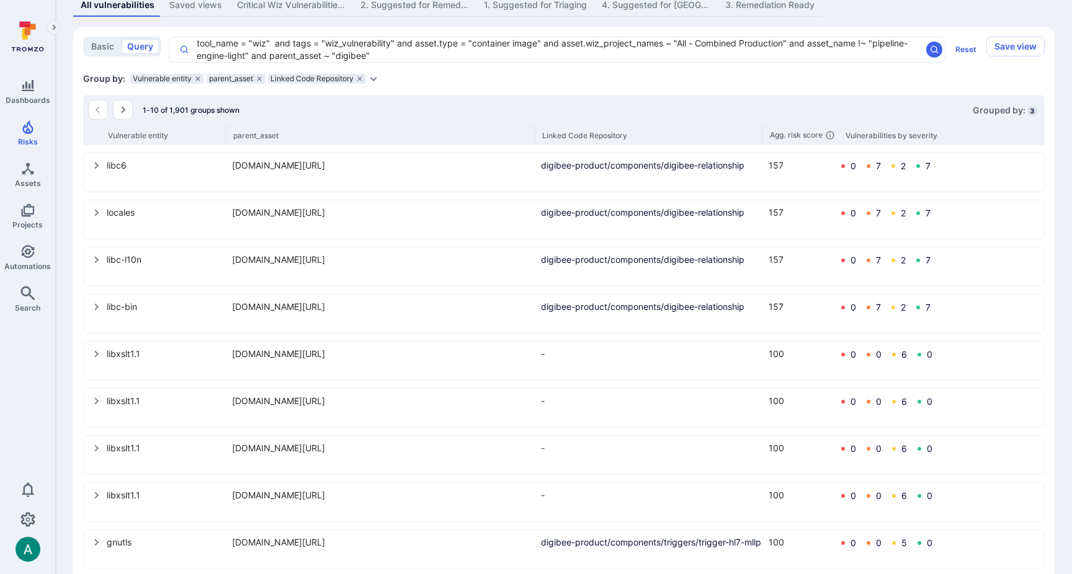
click at [90, 227] on div "locales us-central1-docker.pkg.dev/digibee-binaries/containers/images/relations…" at bounding box center [563, 219] width 959 height 37
click at [93, 218] on icon "select group" at bounding box center [97, 213] width 10 height 10
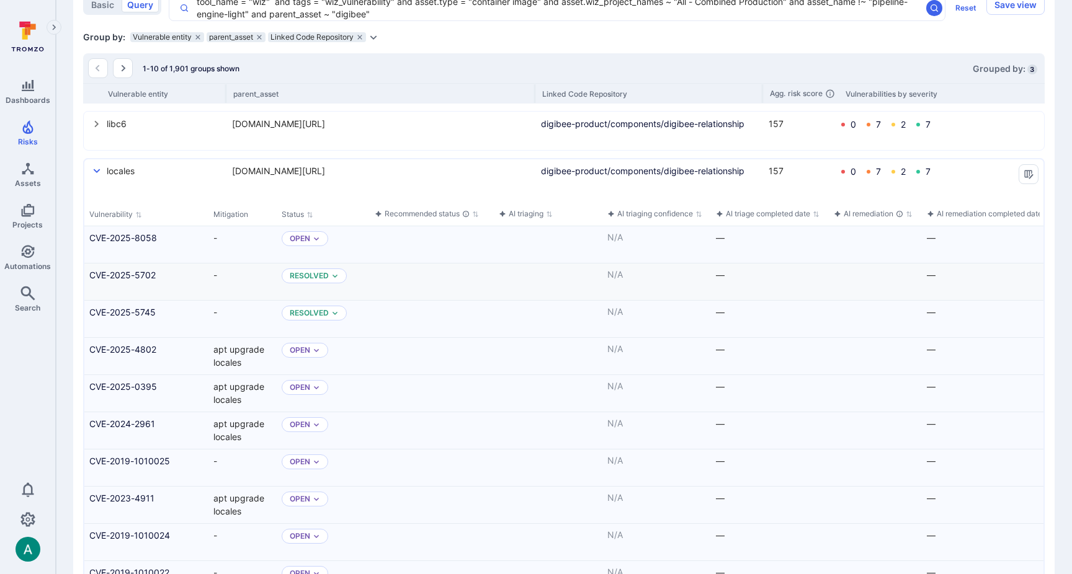
scroll to position [193, 0]
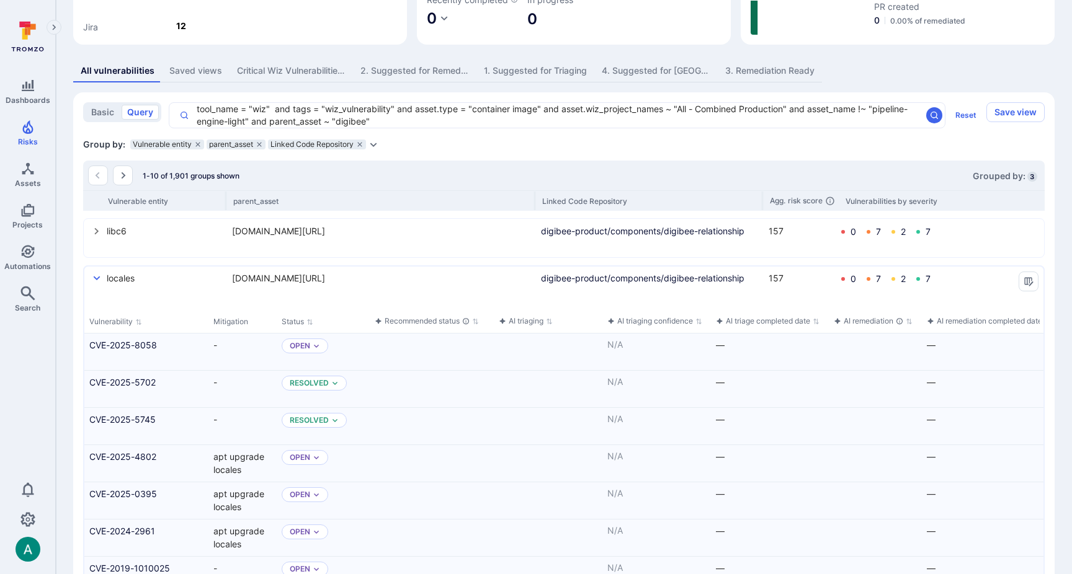
drag, startPoint x: 751, startPoint y: 314, endPoint x: 540, endPoint y: 283, distance: 213.0
click at [542, 282] on div "locales us-central1-docker.pkg.dev/digibee-binaries/containers/images/relations…" at bounding box center [563, 285] width 959 height 37
click at [1034, 291] on button "Manage columns" at bounding box center [1028, 282] width 20 height 20
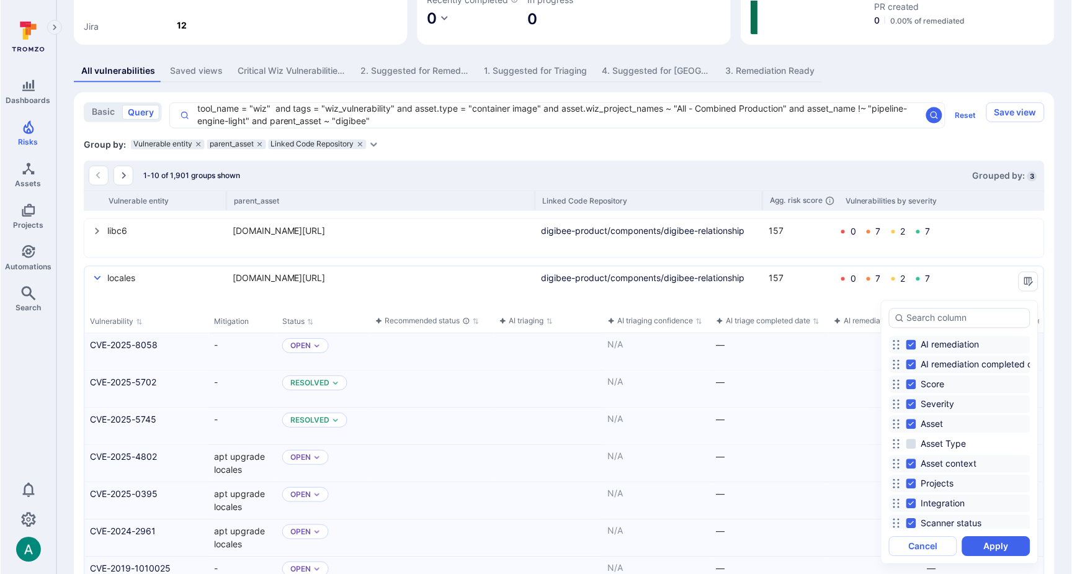
scroll to position [0, 0]
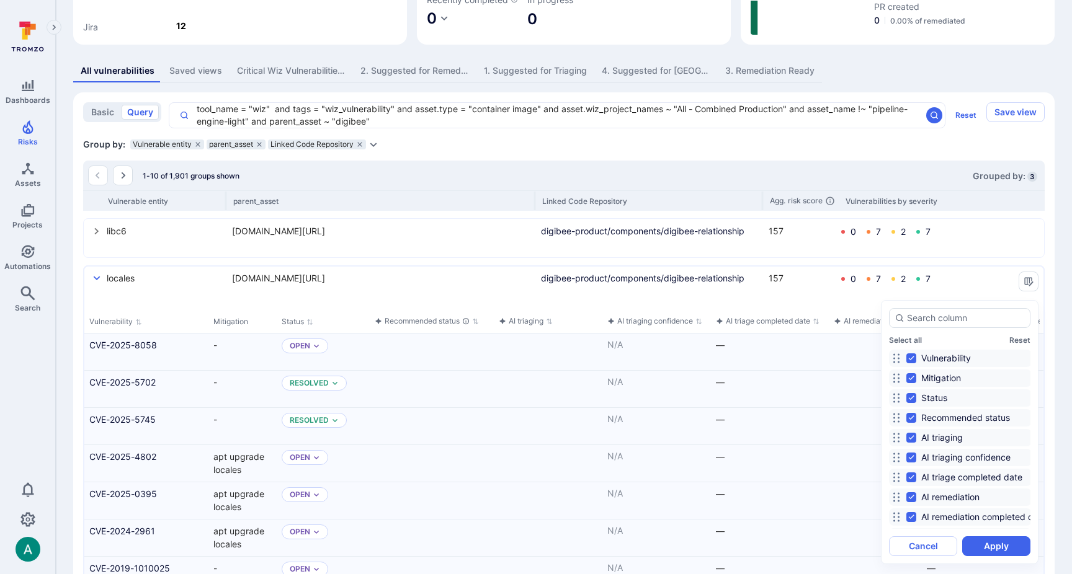
click at [1044, 155] on div at bounding box center [536, 287] width 1072 height 574
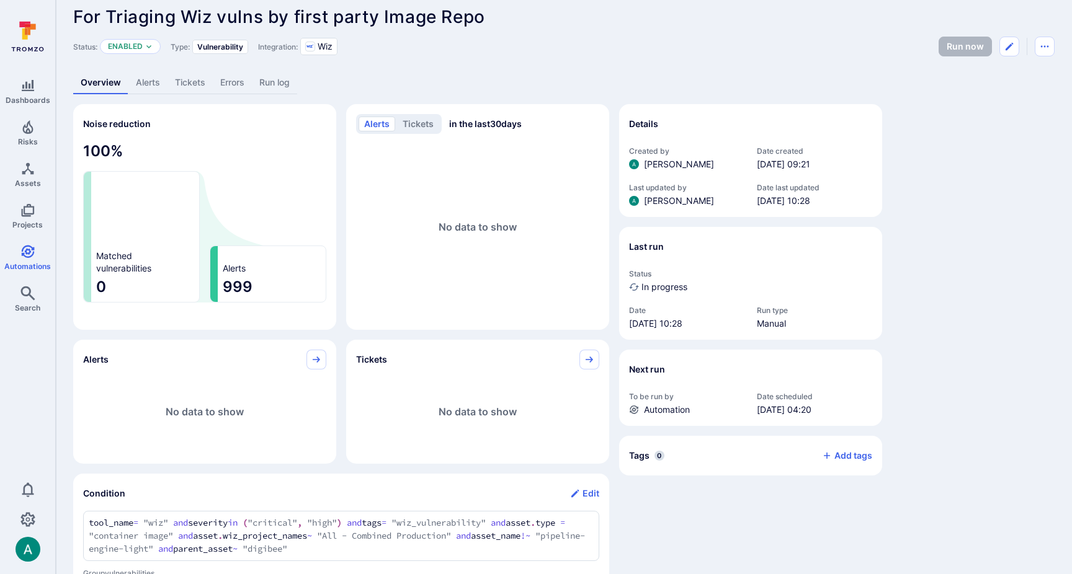
scroll to position [14, 0]
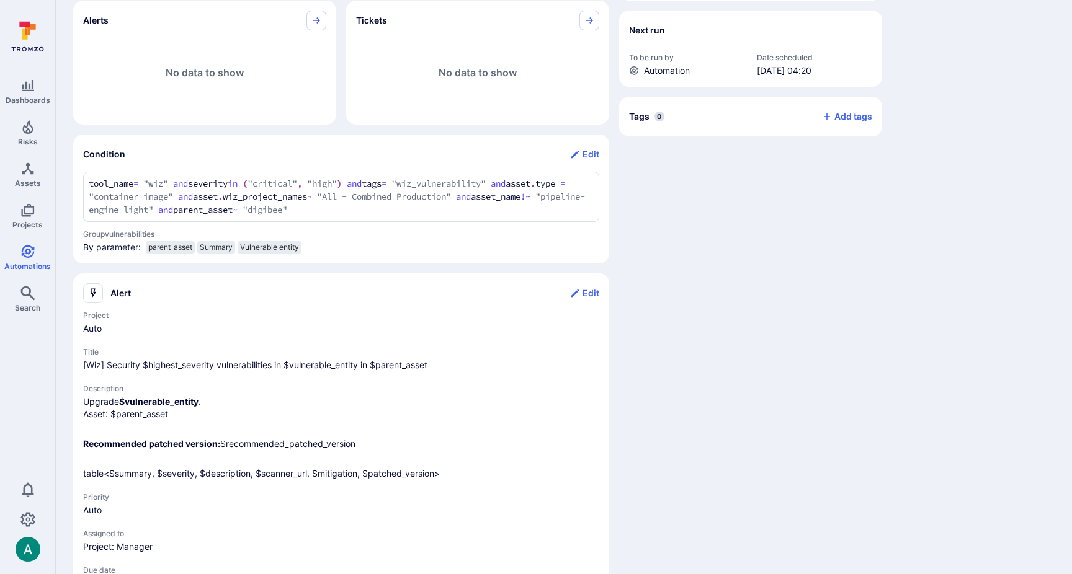
scroll to position [402, 0]
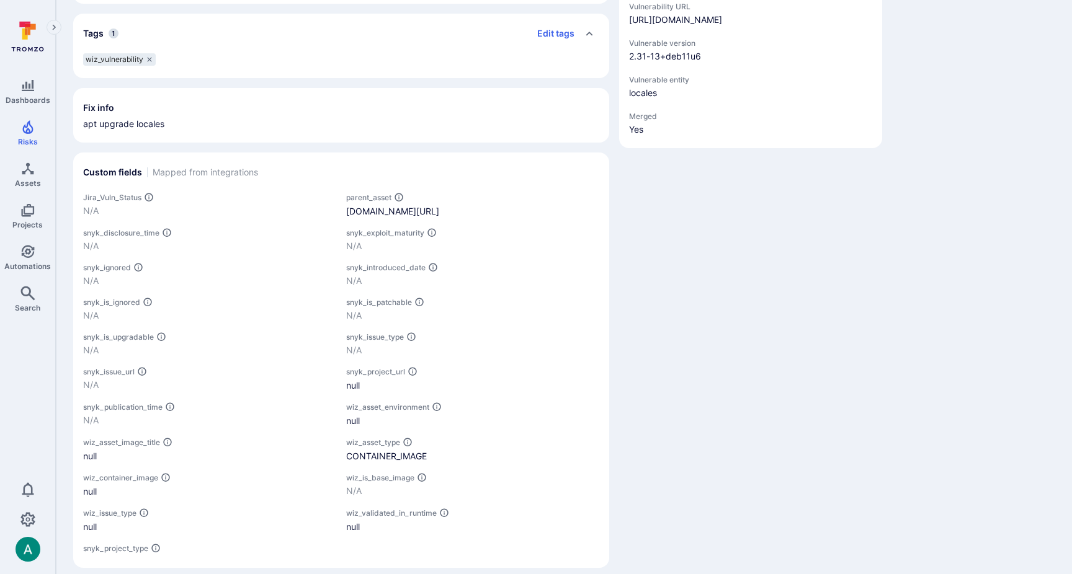
scroll to position [539, 0]
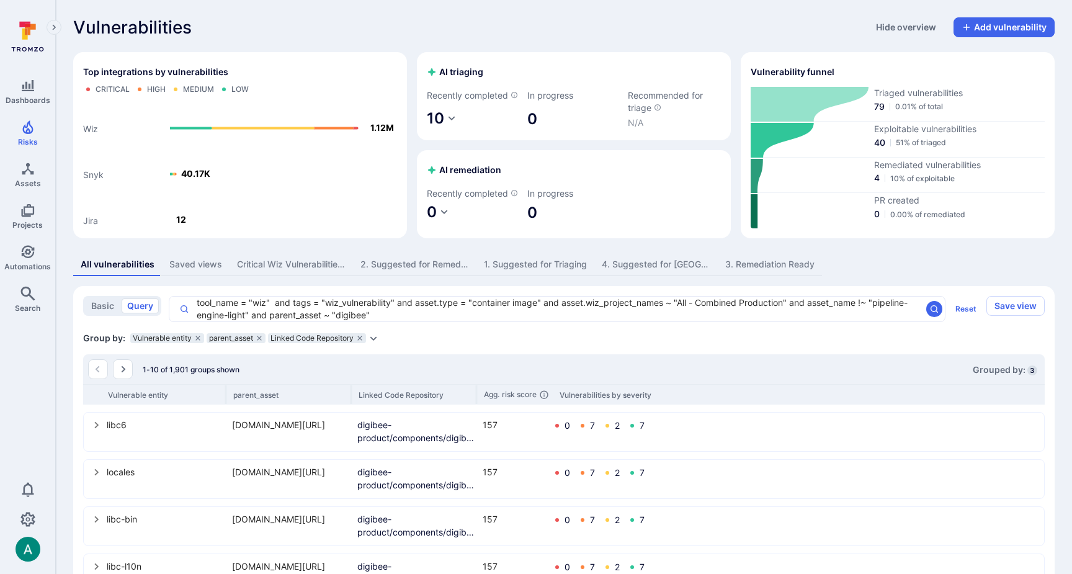
click at [481, 344] on div "Group by: Vulnerable entity parent_asset Linked Code Repository Select parameter" at bounding box center [563, 338] width 961 height 12
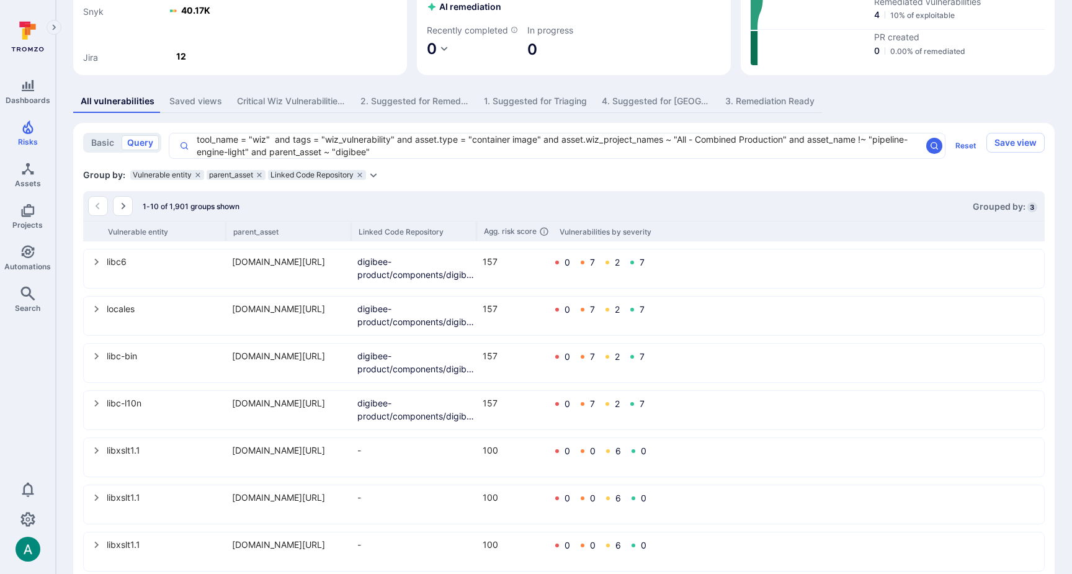
scroll to position [164, 0]
click at [95, 266] on icon "select group" at bounding box center [97, 261] width 10 height 10
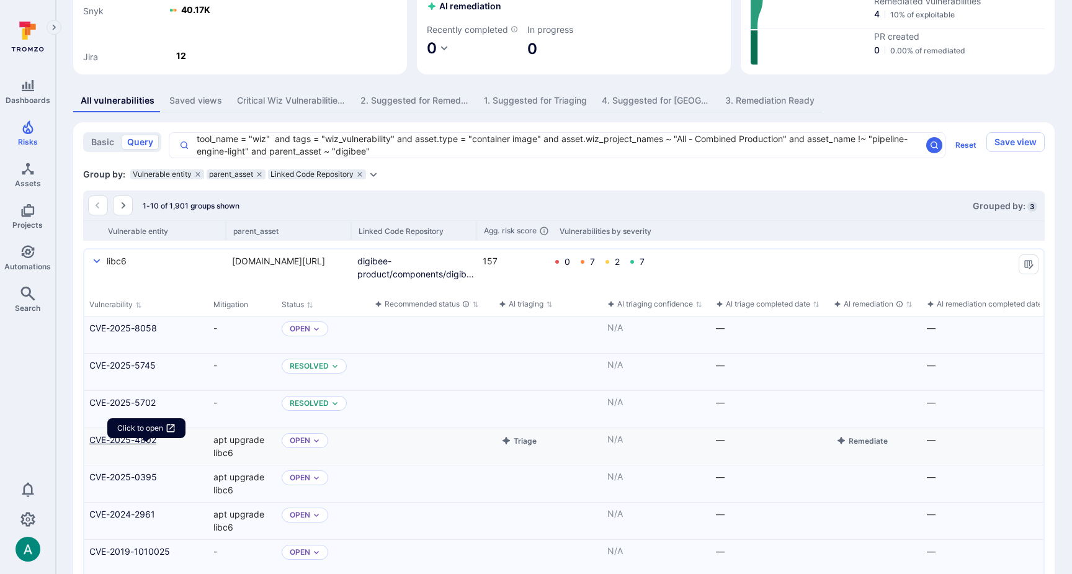
click at [118, 446] on link "CVE-2025-4802" at bounding box center [146, 439] width 114 height 13
